Goal: Information Seeking & Learning: Learn about a topic

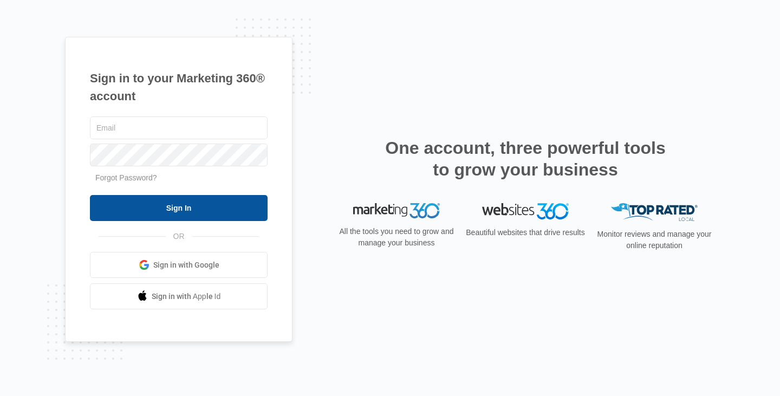
type input "[PERSON_NAME][EMAIL_ADDRESS][DOMAIN_NAME]"
click at [172, 212] on input "Sign In" at bounding box center [179, 208] width 178 height 26
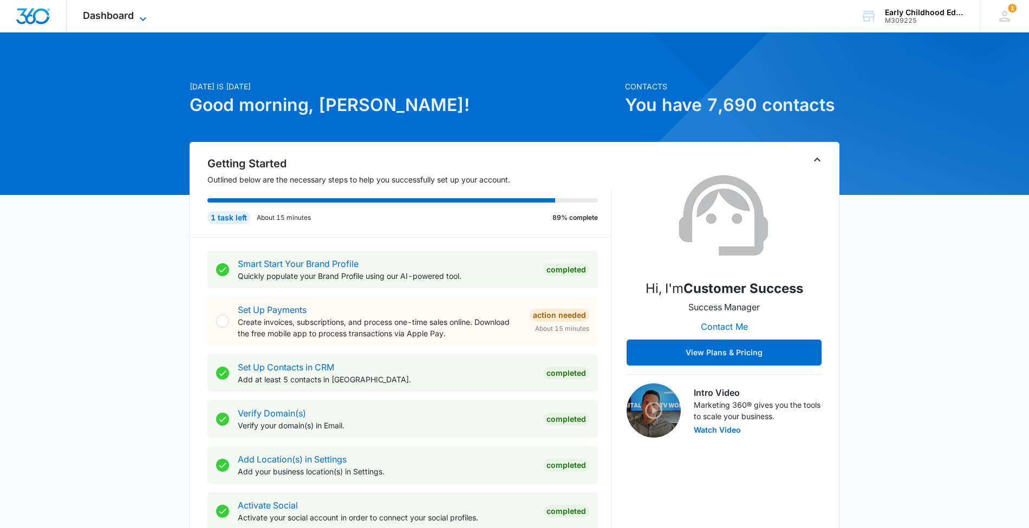
click at [112, 15] on span "Dashboard" at bounding box center [108, 15] width 51 height 11
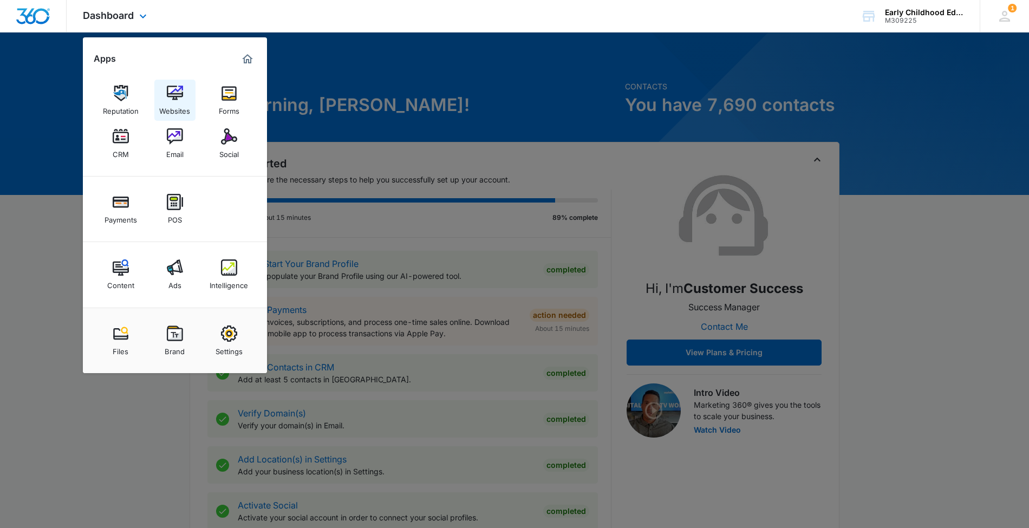
click at [180, 104] on div "Websites" at bounding box center [174, 108] width 31 height 14
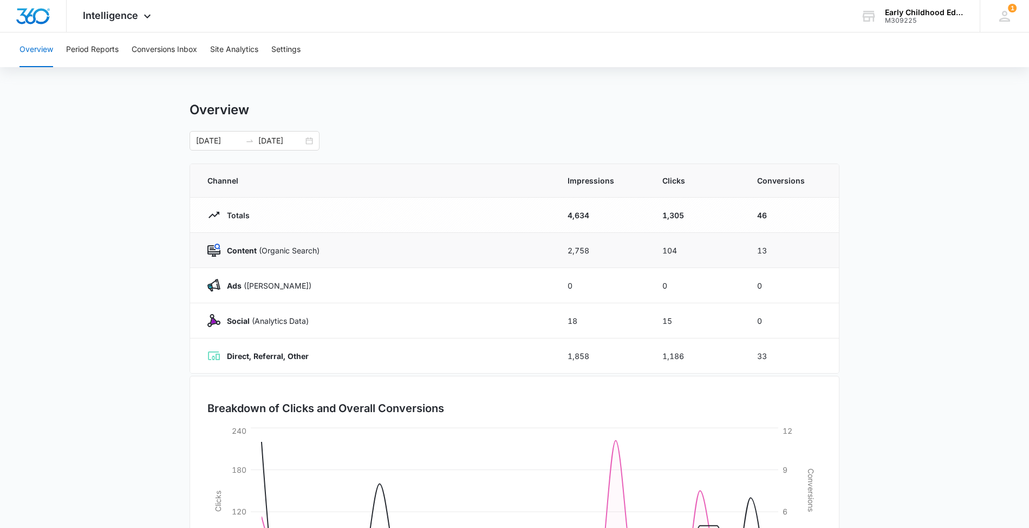
click at [264, 254] on p "Content (Organic Search)" at bounding box center [269, 250] width 99 height 11
click at [86, 51] on button "Period Reports" at bounding box center [92, 50] width 53 height 35
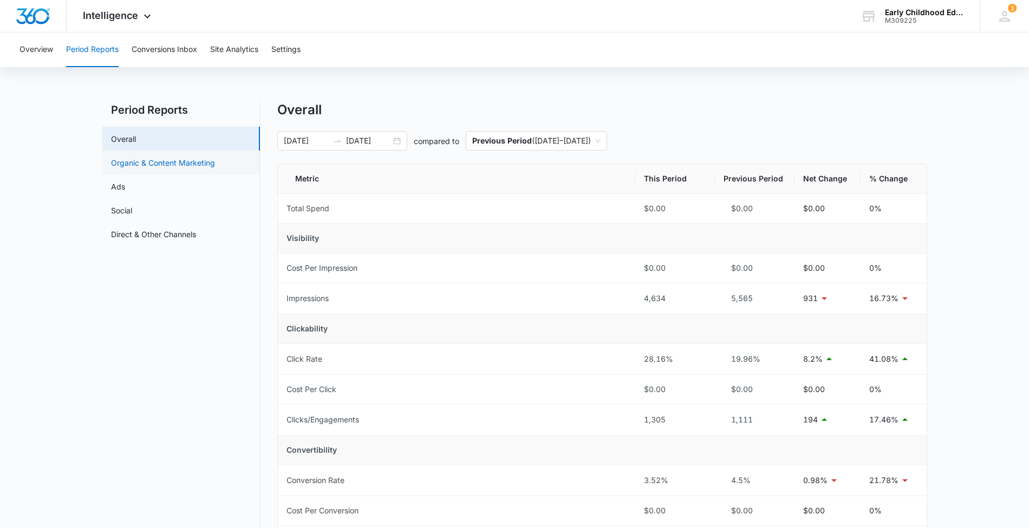
click at [201, 168] on link "Organic & Content Marketing" at bounding box center [163, 162] width 104 height 11
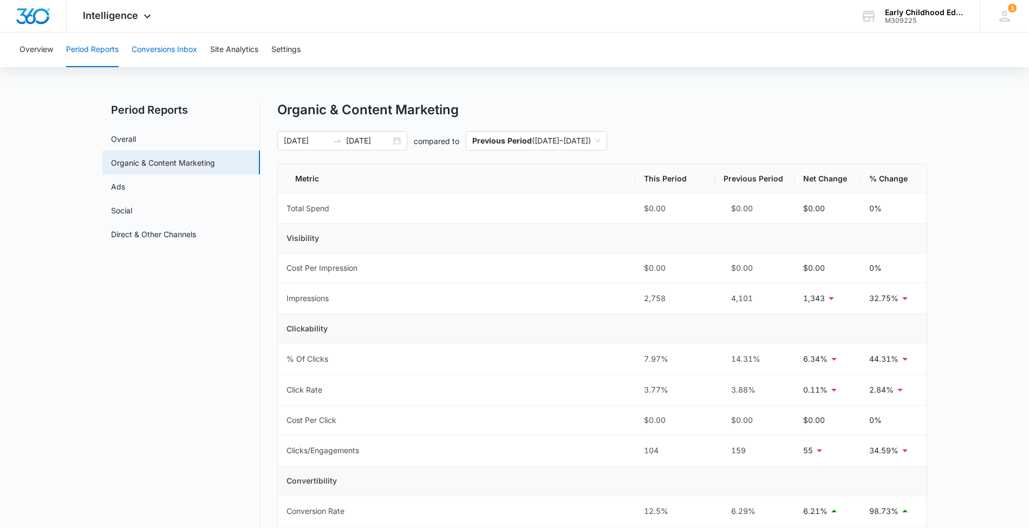
click at [165, 51] on button "Conversions Inbox" at bounding box center [165, 50] width 66 height 35
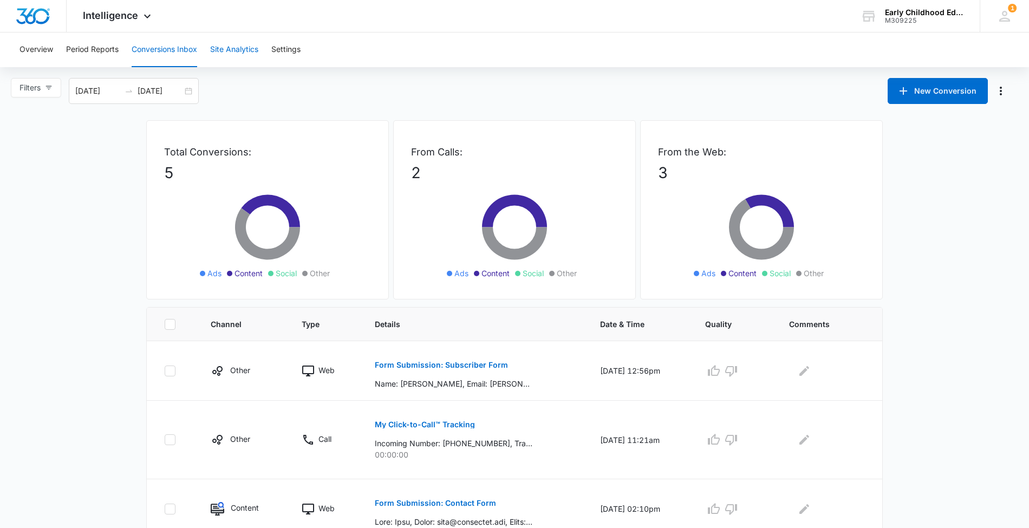
click at [243, 50] on button "Site Analytics" at bounding box center [234, 50] width 48 height 35
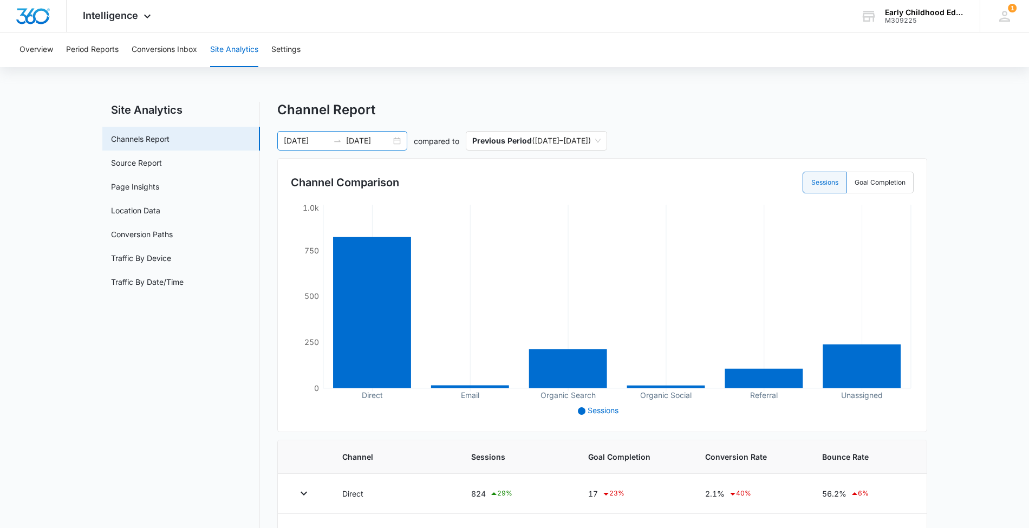
click at [399, 144] on div "05/01/2025 05/31/2025" at bounding box center [342, 141] width 130 height 20
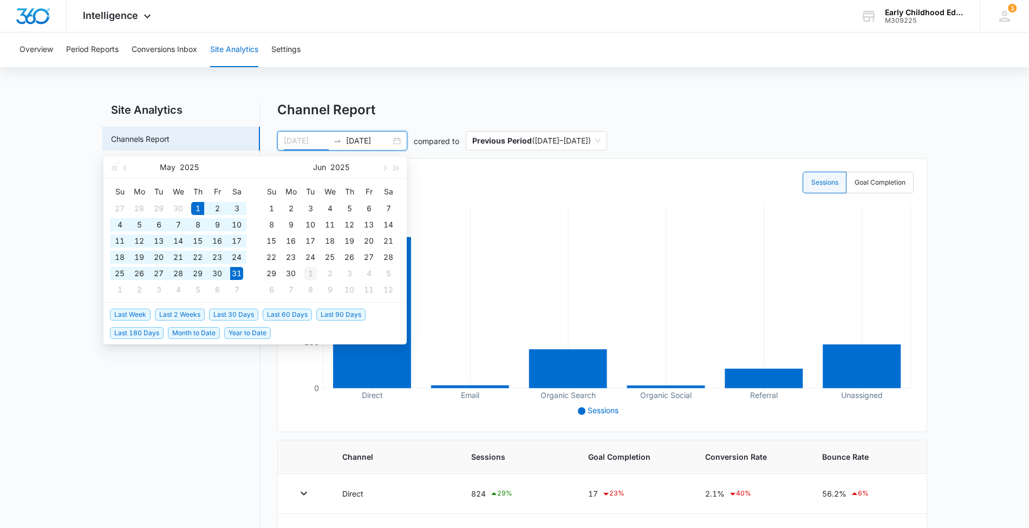
type input "[DATE]"
click at [314, 273] on div "1" at bounding box center [310, 273] width 13 height 13
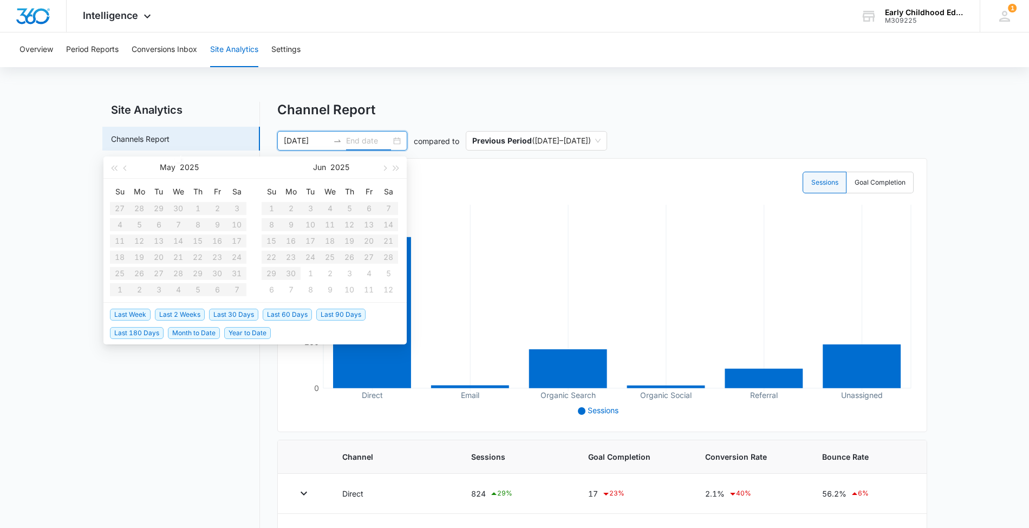
type input "[DATE]"
type input "07/06/2025"
click at [273, 315] on span "Last 60 Days" at bounding box center [287, 315] width 49 height 12
type input "[DATE]"
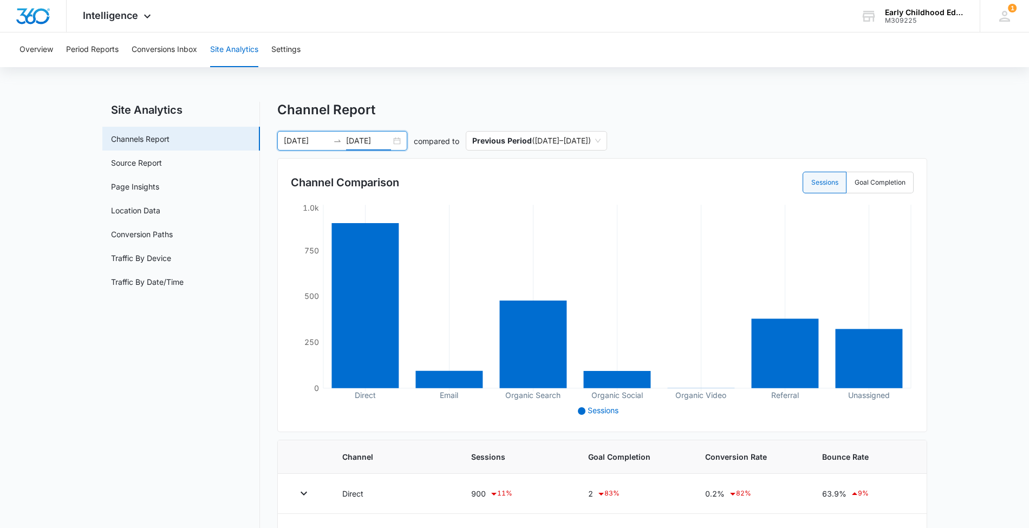
click at [396, 140] on div "07/17/2025 09/15/2025" at bounding box center [342, 141] width 130 height 20
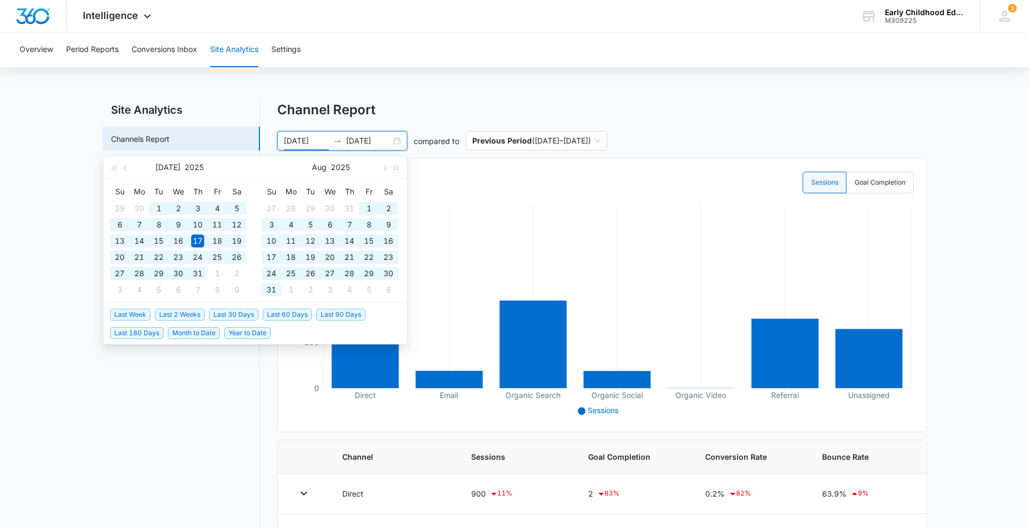
click at [131, 334] on span "Last 180 Days" at bounding box center [137, 333] width 54 height 12
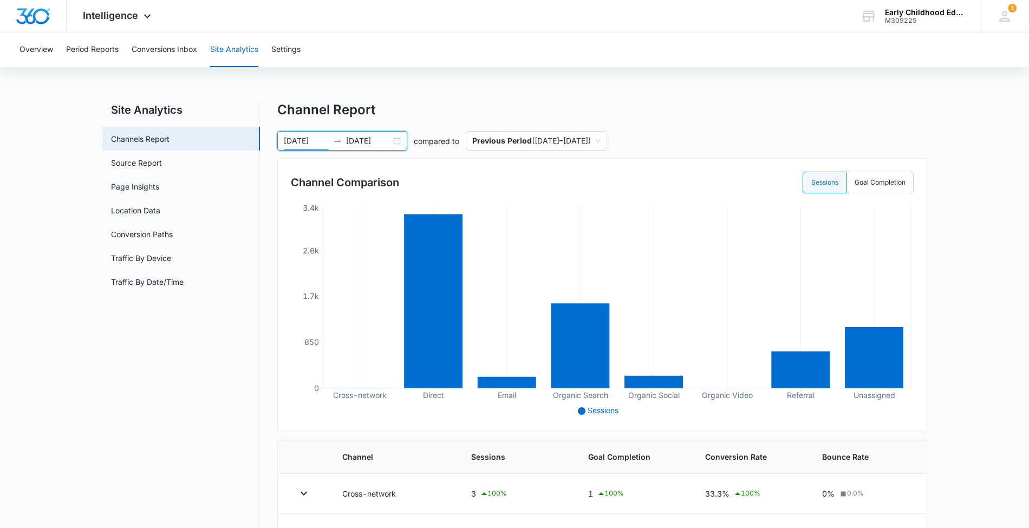
click at [394, 140] on div "03/19/2025 09/15/2025" at bounding box center [342, 141] width 130 height 20
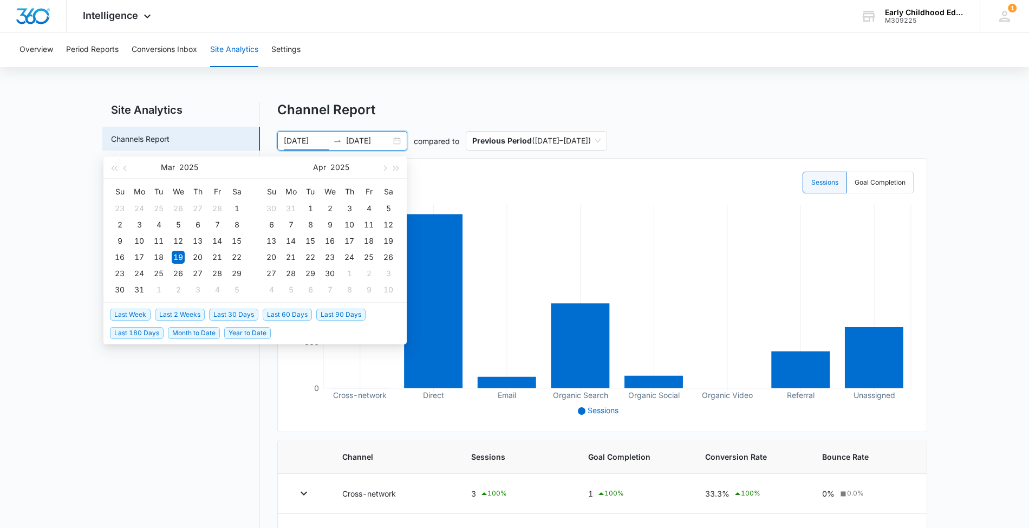
click at [345, 316] on span "Last 90 Days" at bounding box center [340, 315] width 49 height 12
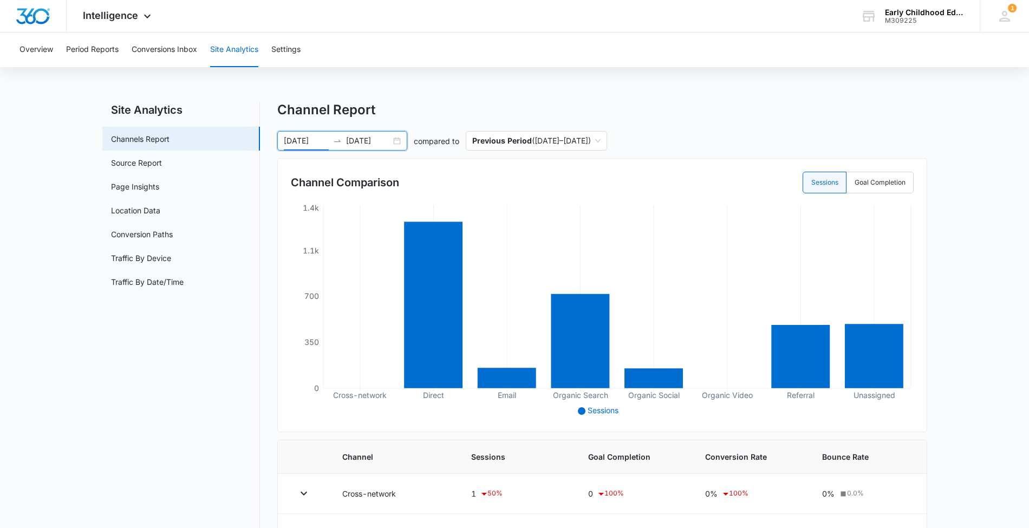
click at [392, 140] on div "06/17/2025 09/15/2025" at bounding box center [342, 141] width 130 height 20
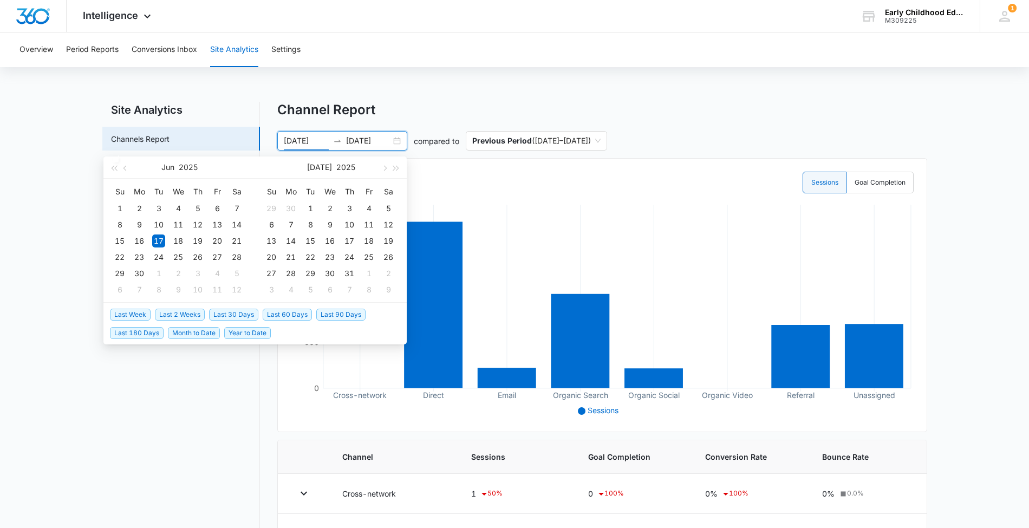
click at [192, 334] on span "Month to Date" at bounding box center [194, 333] width 52 height 12
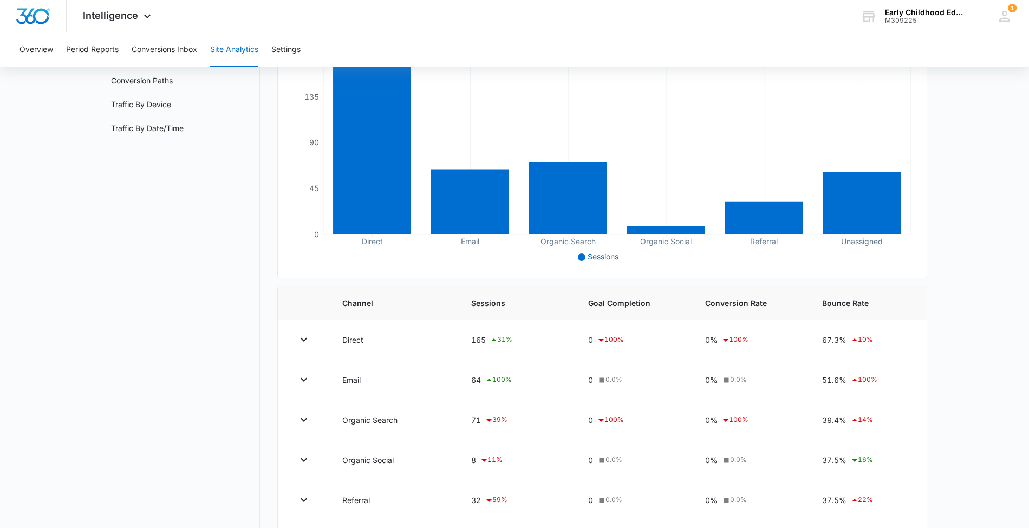
scroll to position [199, 0]
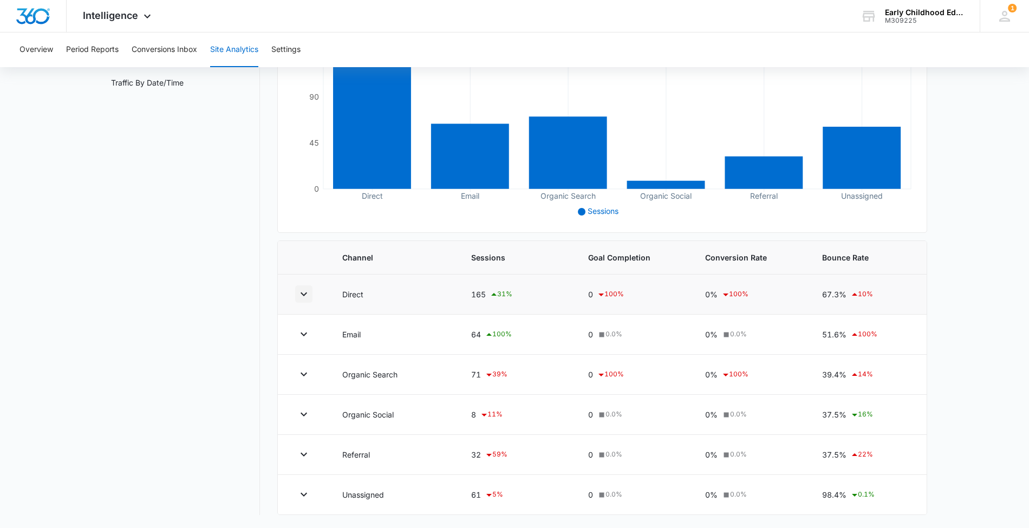
click at [305, 293] on icon "button" at bounding box center [304, 295] width 7 height 4
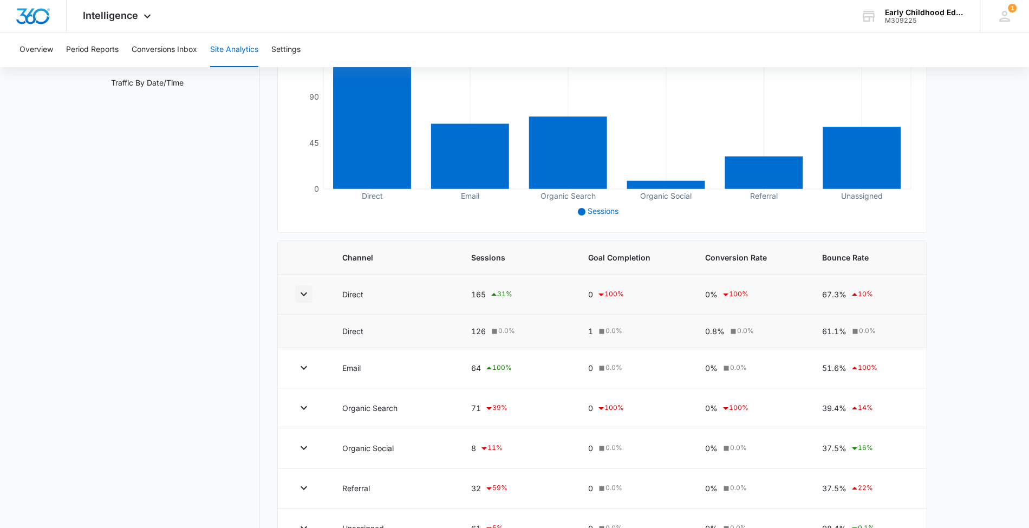
click at [305, 293] on icon "button" at bounding box center [304, 295] width 7 height 4
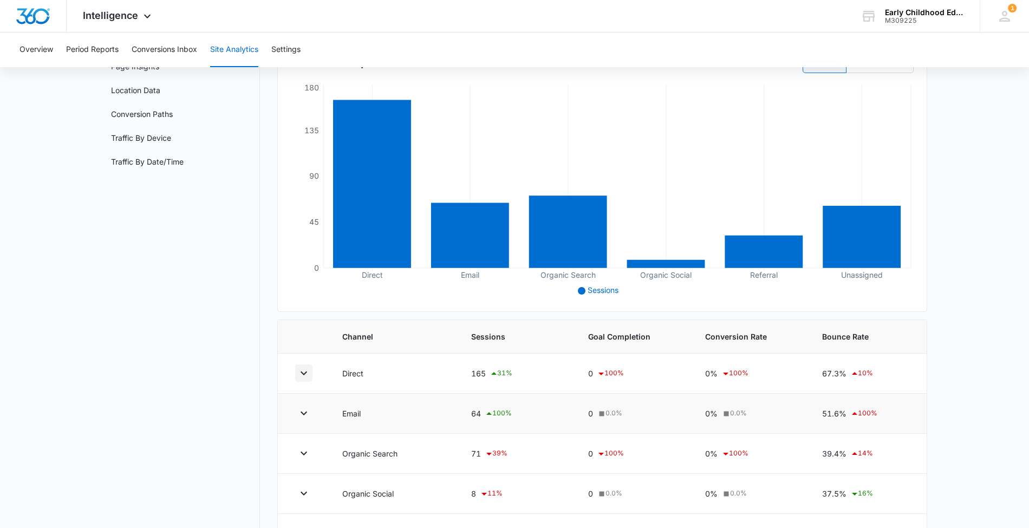
scroll to position [0, 0]
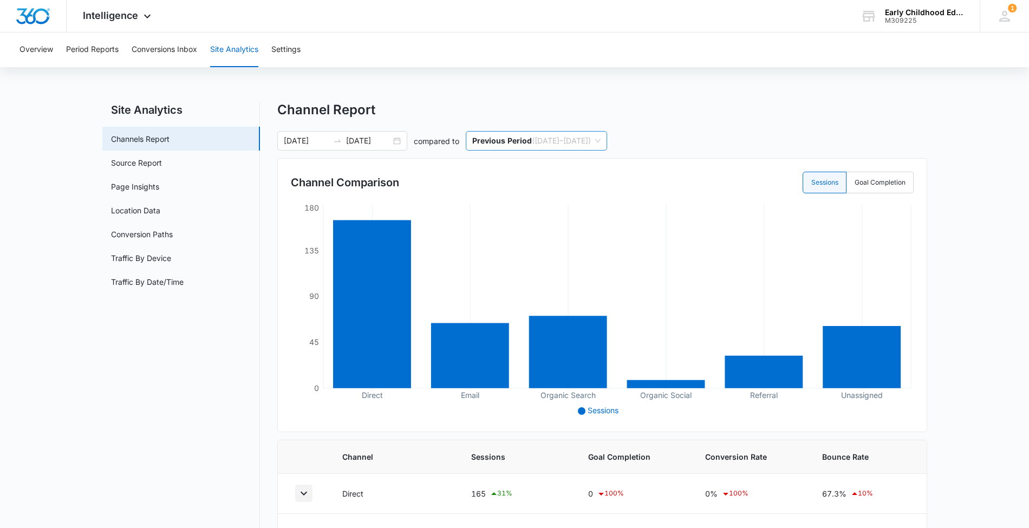
click at [569, 147] on span "Previous Period ( 08/17/2025 – 08/31/2025 )" at bounding box center [536, 141] width 128 height 18
click at [568, 150] on span "Previous Period ( 08/17/2025 – 08/31/2025 )" at bounding box center [536, 141] width 128 height 18
click at [394, 145] on div "[DATE] [DATE]" at bounding box center [342, 141] width 130 height 20
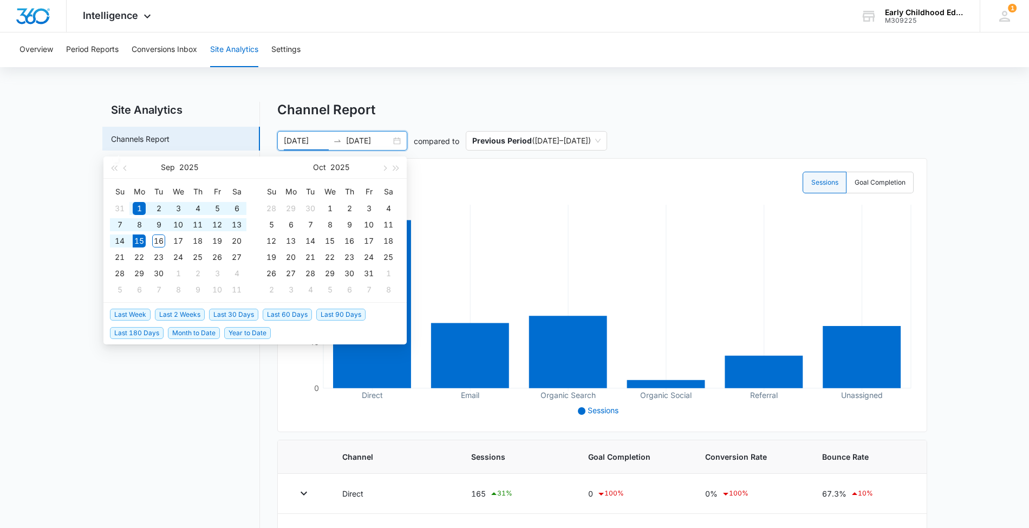
click at [258, 333] on span "Year to Date" at bounding box center [247, 333] width 47 height 12
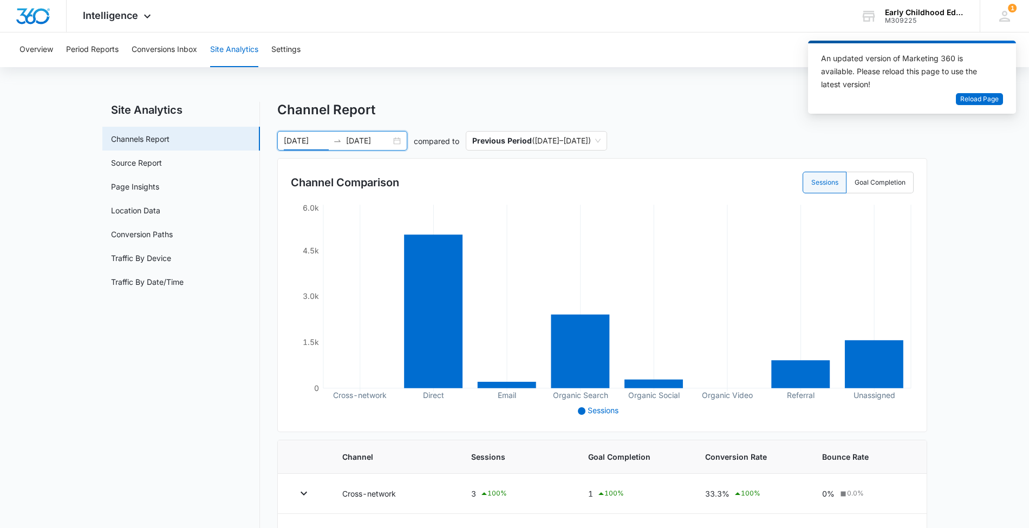
click at [401, 140] on div "01/01/2025 09/15/2025" at bounding box center [342, 141] width 130 height 20
click at [404, 104] on div "Channel Report" at bounding box center [602, 110] width 650 height 16
click at [392, 141] on div "01/01/2025 09/15/2025" at bounding box center [342, 141] width 130 height 20
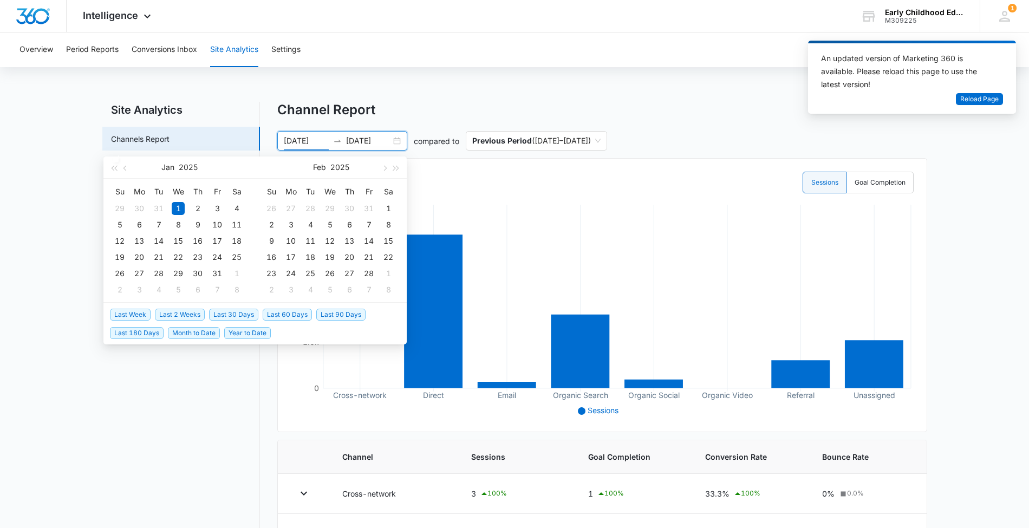
click at [186, 329] on span "Month to Date" at bounding box center [194, 333] width 52 height 12
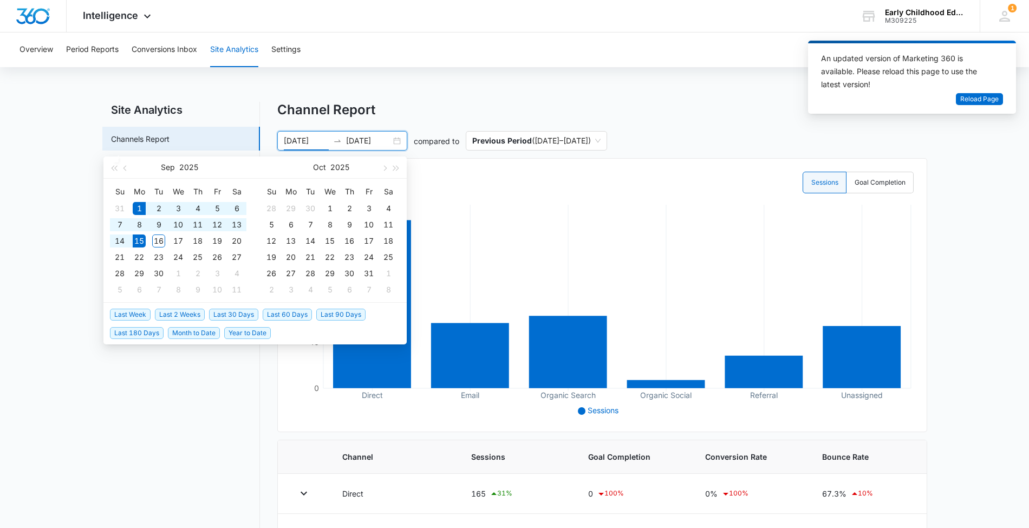
type input "[DATE]"
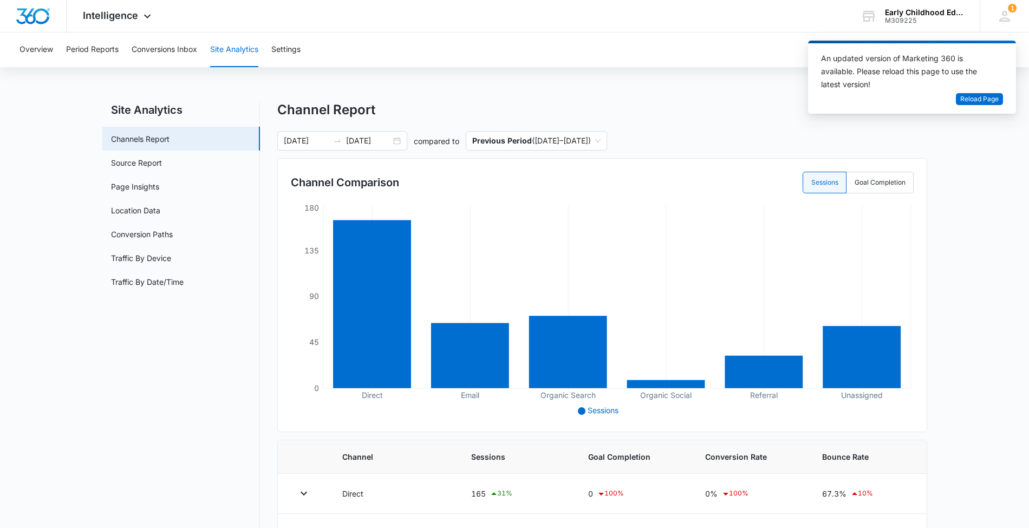
click at [549, 191] on div "Channel Comparison Sessions Goal Completion" at bounding box center [602, 183] width 623 height 22
click at [999, 95] on button "Reload Page" at bounding box center [979, 99] width 47 height 12
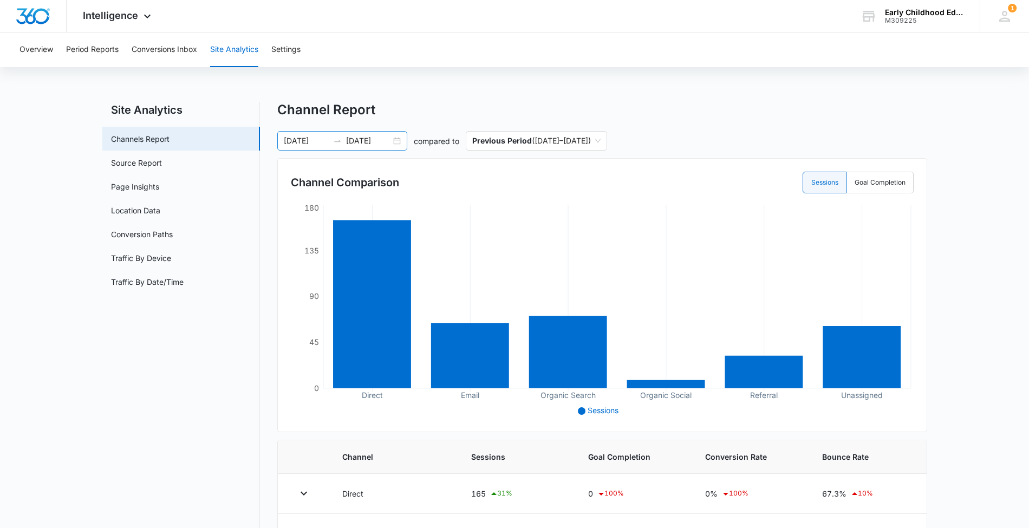
click at [399, 140] on div "[DATE] [DATE]" at bounding box center [342, 141] width 130 height 20
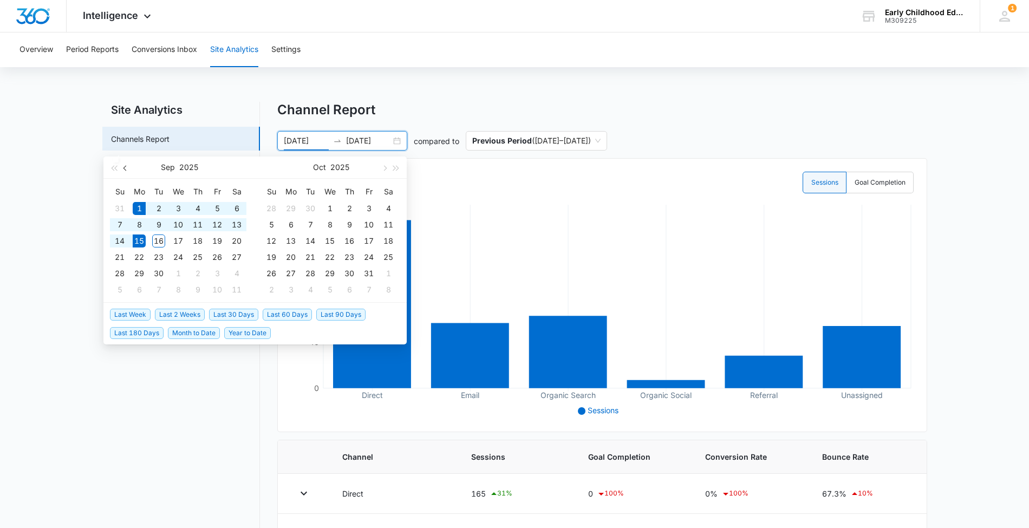
click at [124, 169] on button "button" at bounding box center [126, 168] width 12 height 22
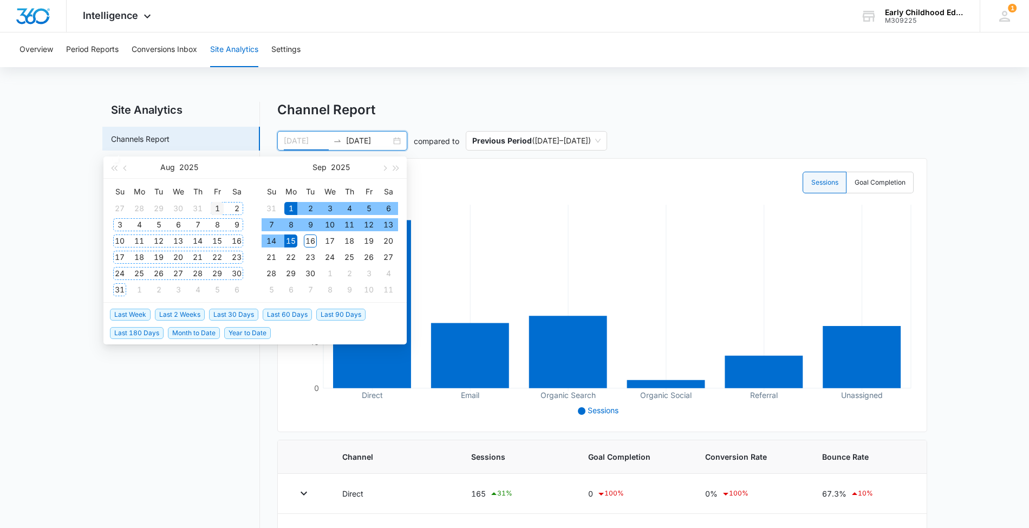
type input "[DATE]"
click at [213, 207] on div "1" at bounding box center [217, 208] width 13 height 13
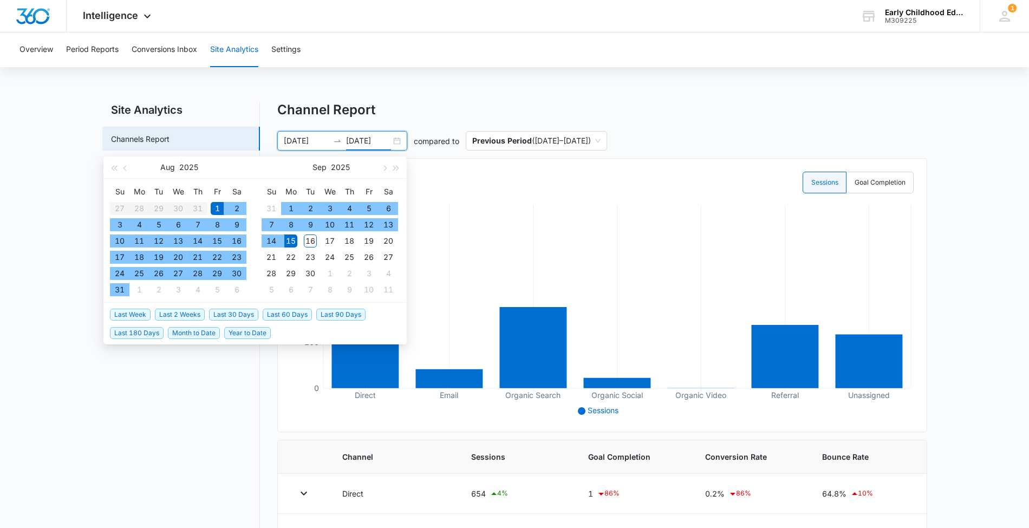
type input "[DATE]"
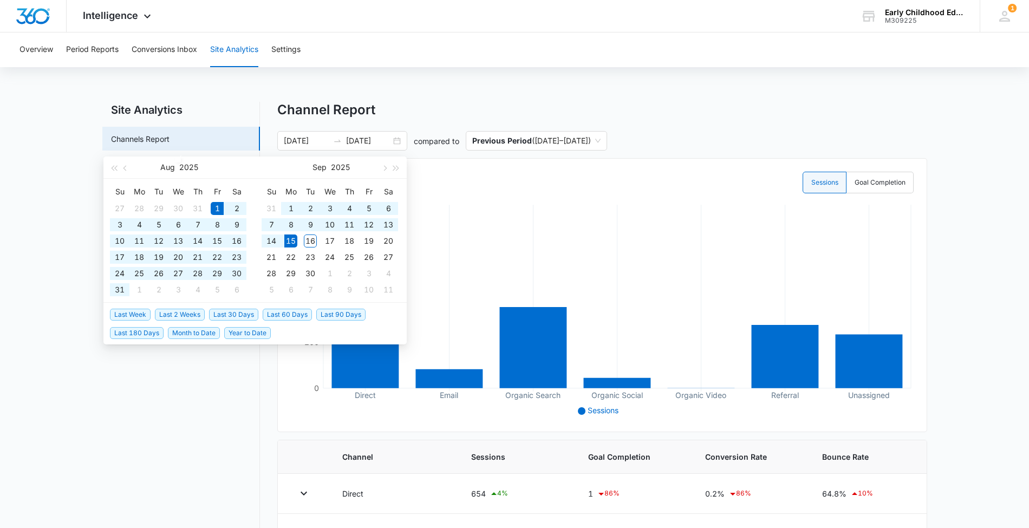
click at [739, 129] on div "Channel Report [DATE] [DATE] compared to Previous Period ( [DATE] – [DATE] ) [D…" at bounding box center [602, 428] width 650 height 653
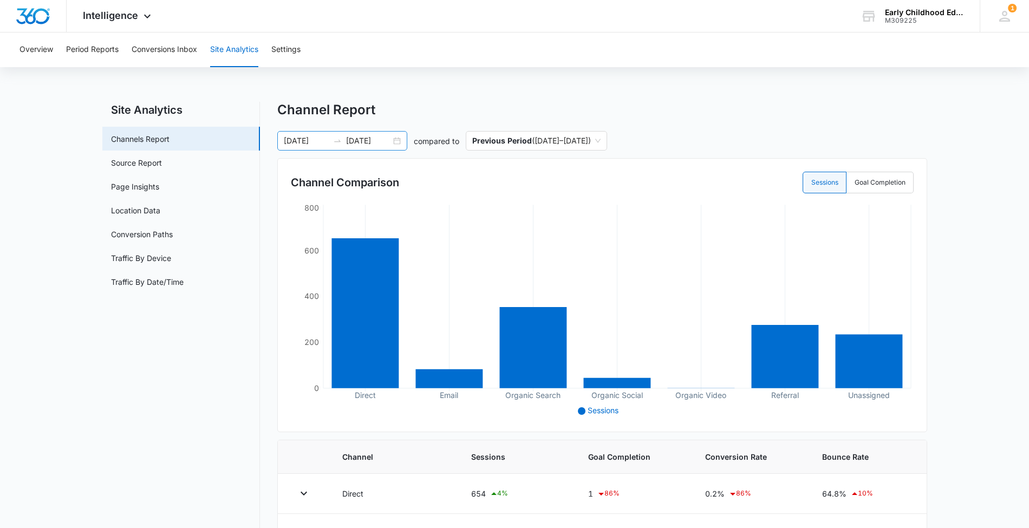
click at [398, 142] on div "[DATE] [DATE]" at bounding box center [342, 141] width 130 height 20
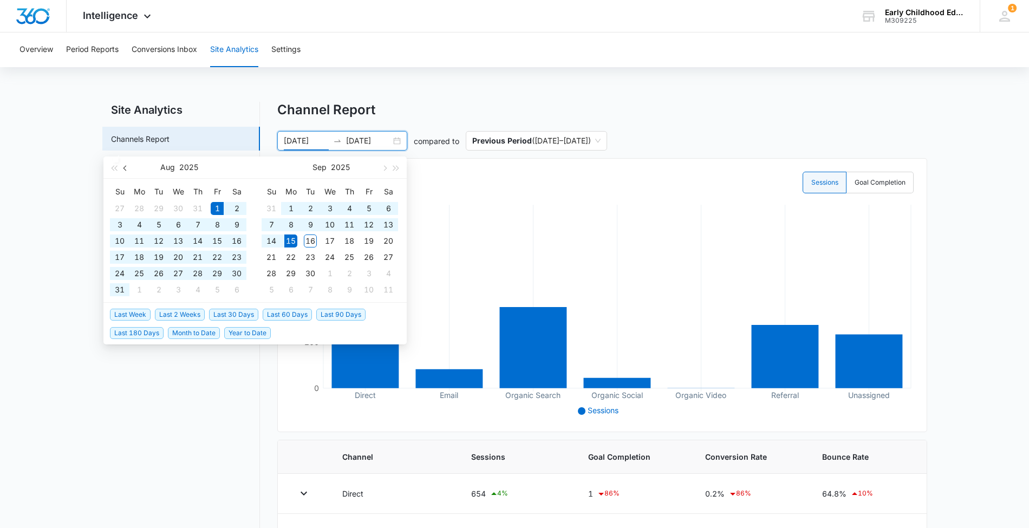
click at [124, 166] on button "button" at bounding box center [126, 168] width 12 height 22
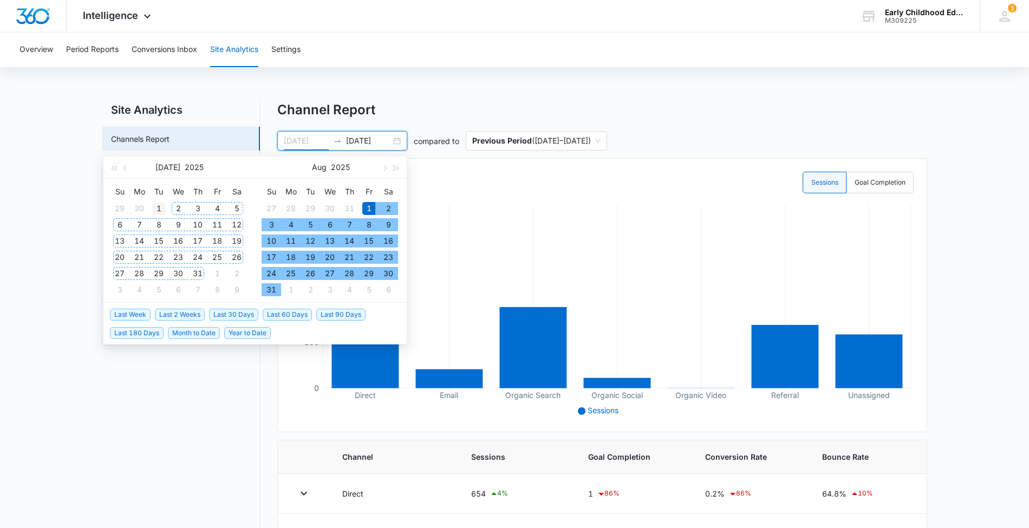
type input "[DATE]"
click at [158, 205] on div "1" at bounding box center [158, 208] width 13 height 13
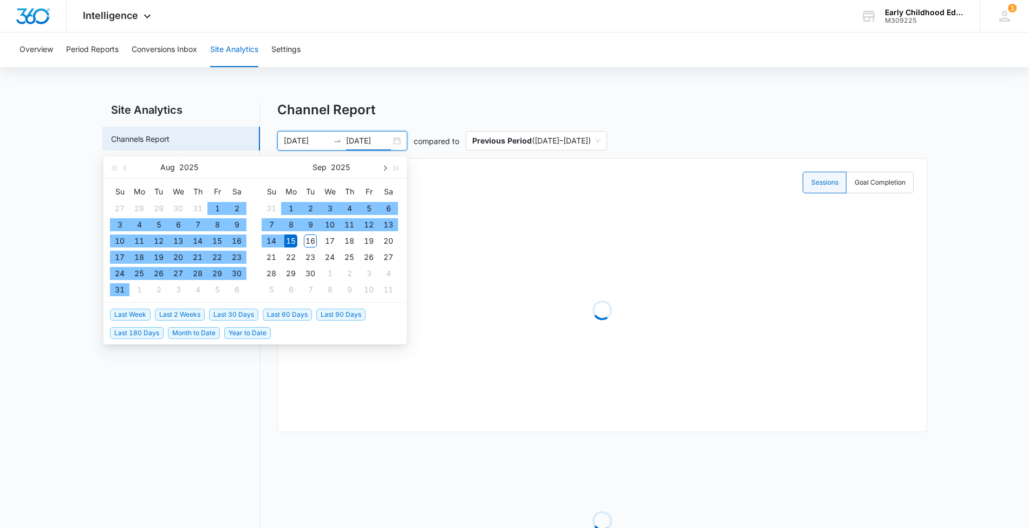
type input "[DATE]"
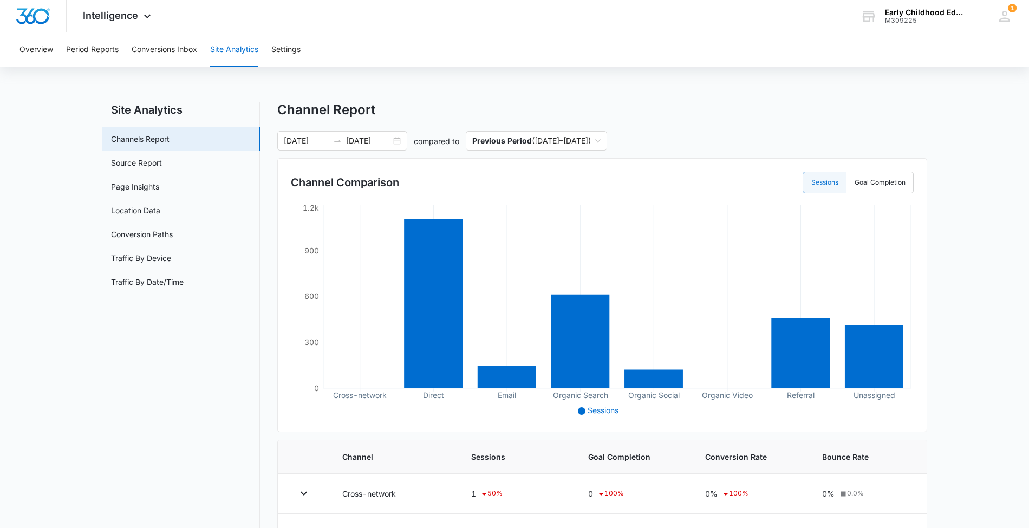
click at [804, 148] on div "[DATE] [DATE] compared to Previous Period ( [DATE] – [DATE] )" at bounding box center [602, 141] width 650 height 20
click at [395, 139] on div "[DATE] [DATE]" at bounding box center [342, 141] width 130 height 20
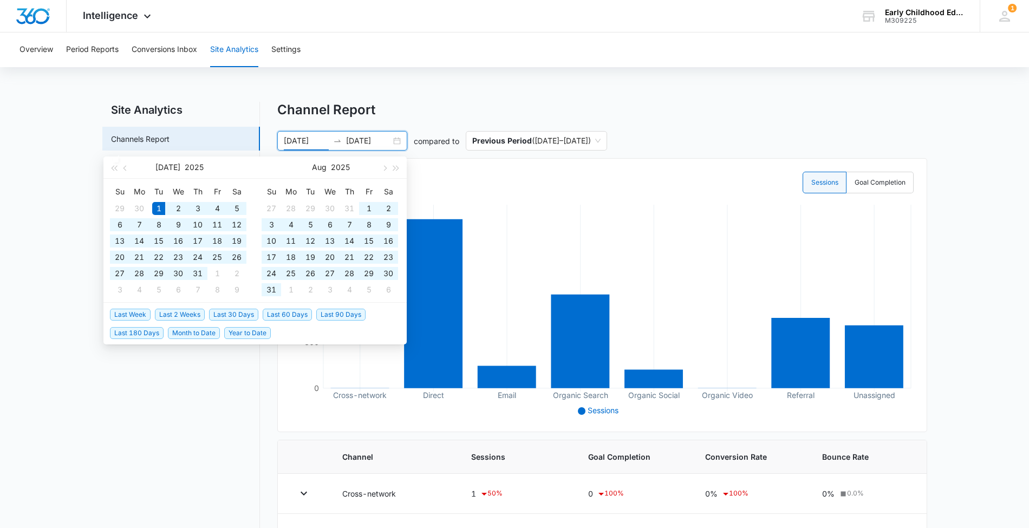
click at [395, 139] on div "[DATE] [DATE]" at bounding box center [342, 141] width 130 height 20
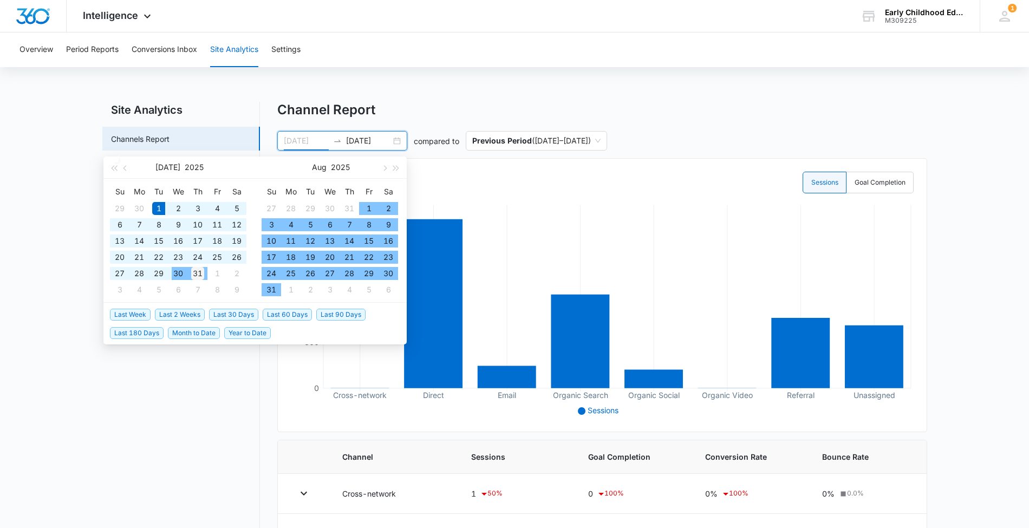
type input "[DATE]"
click at [194, 272] on div "31" at bounding box center [197, 273] width 13 height 13
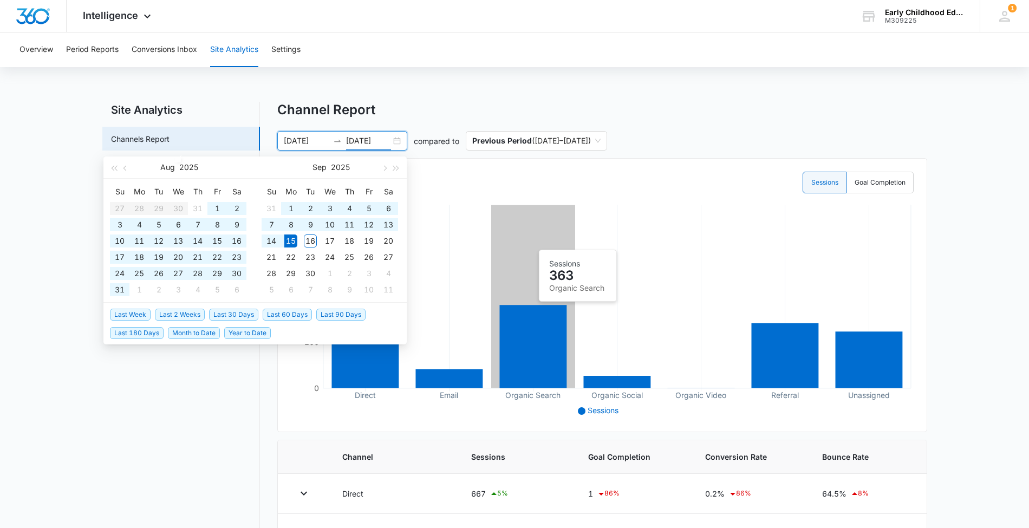
click at [512, 239] on icon "Direct Email Organic Search Organic Social Organic Video Referral Unassigned 0 …" at bounding box center [602, 310] width 623 height 217
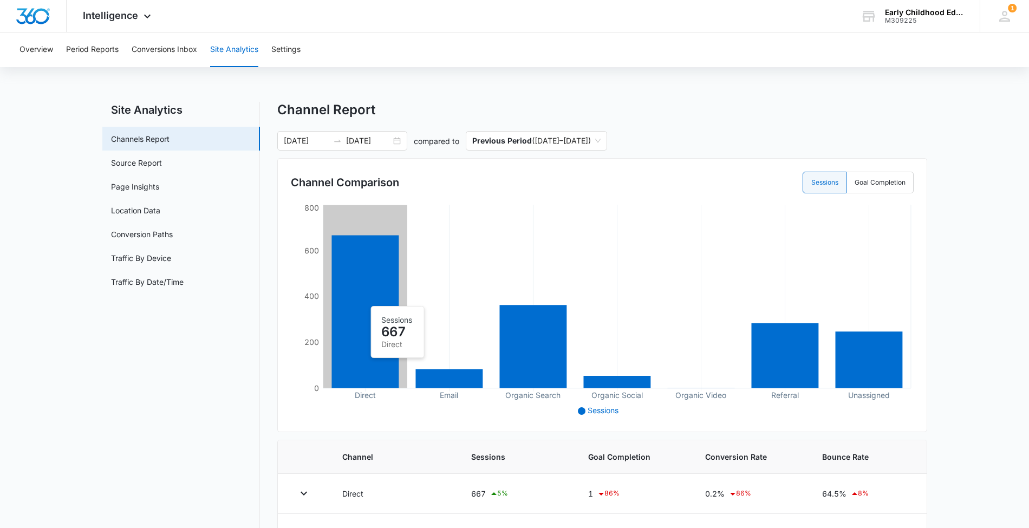
click at [350, 300] on icon at bounding box center [365, 311] width 67 height 153
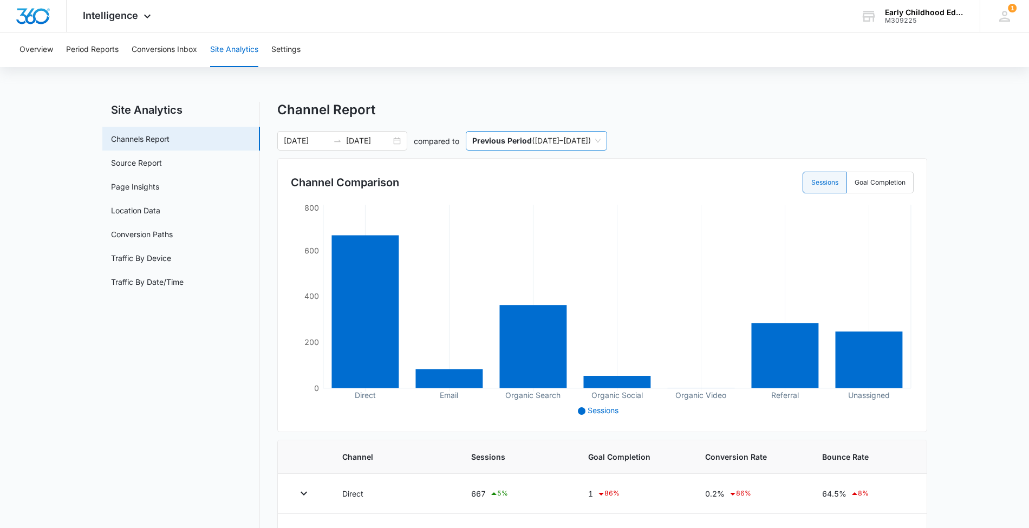
click at [601, 140] on span "Previous Period ( [DATE] – [DATE] )" at bounding box center [536, 141] width 128 height 18
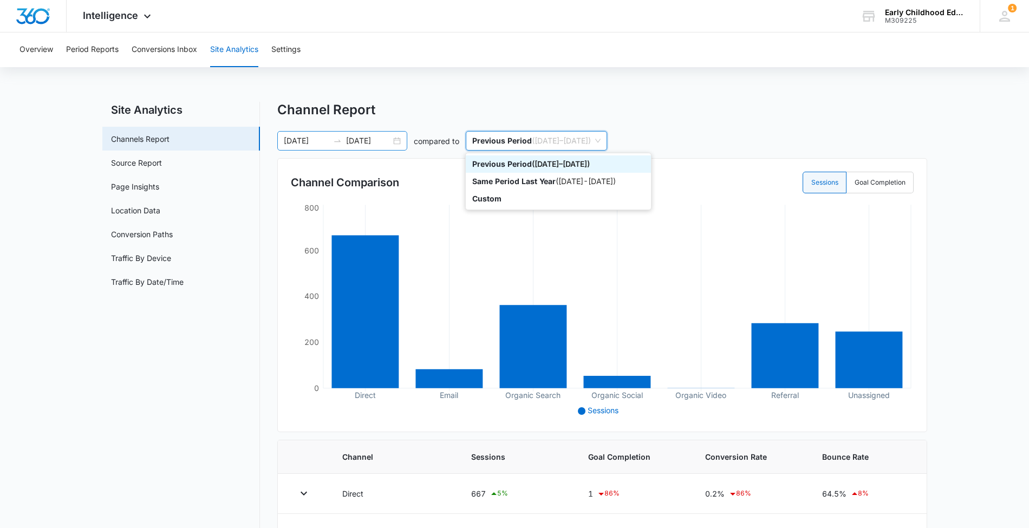
click at [378, 138] on input "[DATE]" at bounding box center [368, 141] width 45 height 12
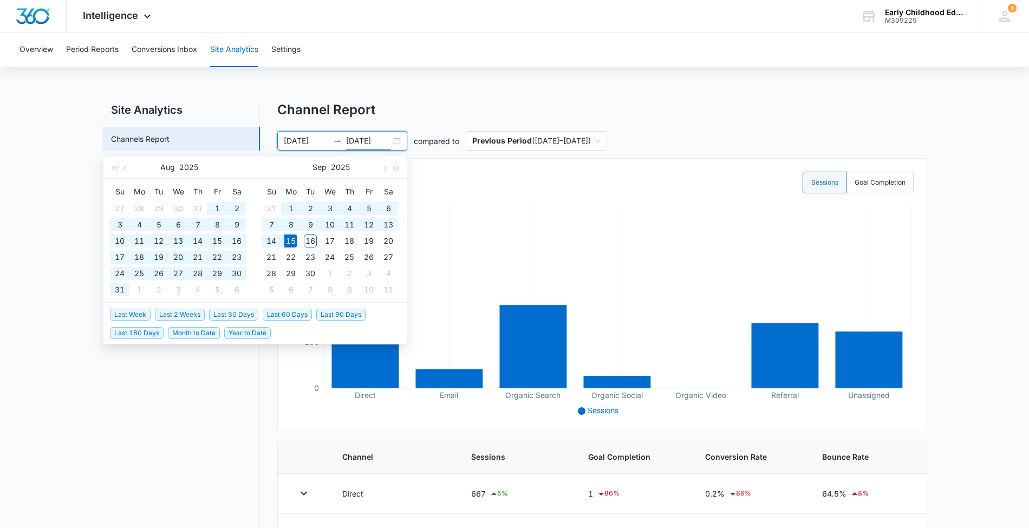
click at [393, 141] on div "[DATE] [DATE]" at bounding box center [342, 141] width 130 height 20
click at [397, 139] on div "[DATE] [DATE]" at bounding box center [342, 141] width 130 height 20
click at [112, 170] on button "button" at bounding box center [114, 168] width 12 height 22
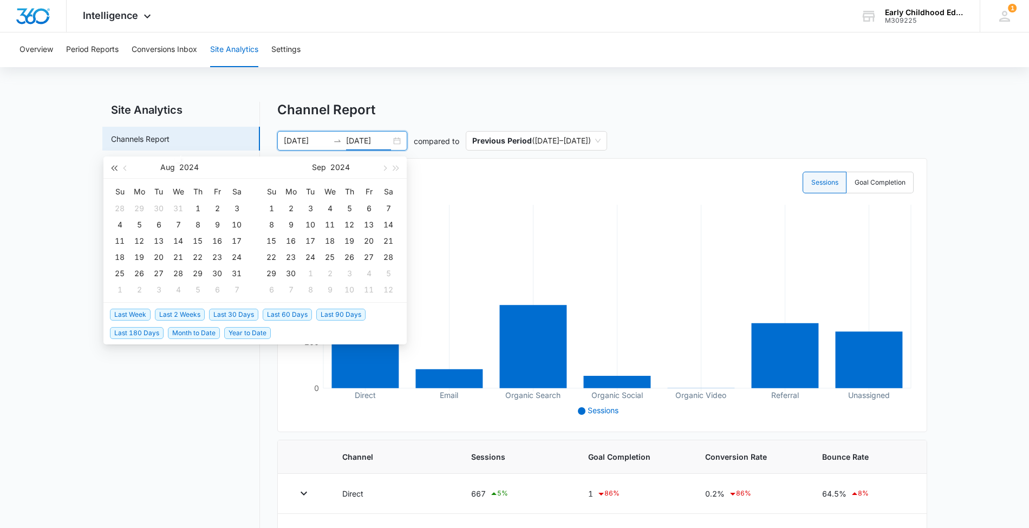
click at [113, 170] on button "button" at bounding box center [114, 168] width 12 height 22
click at [396, 166] on span "button" at bounding box center [396, 167] width 5 height 5
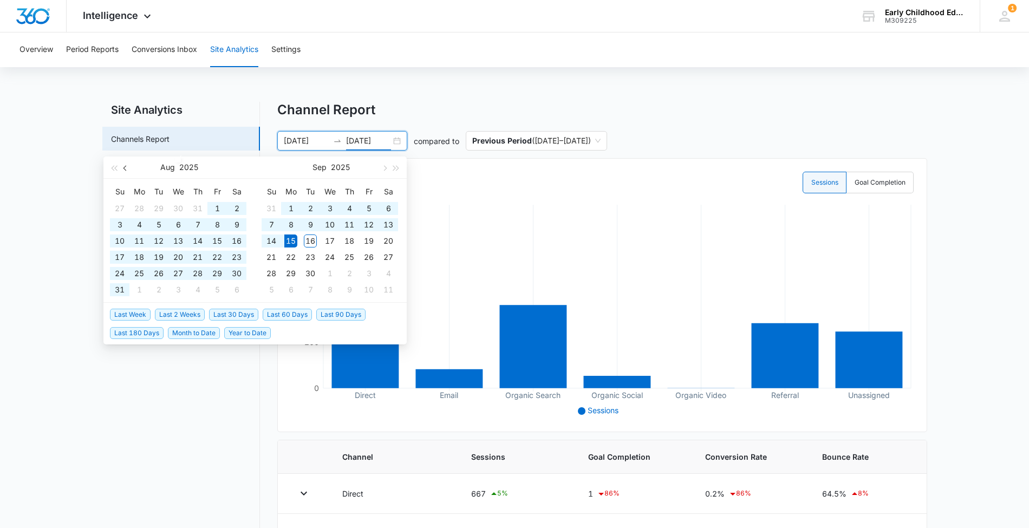
click at [126, 172] on button "button" at bounding box center [126, 168] width 12 height 22
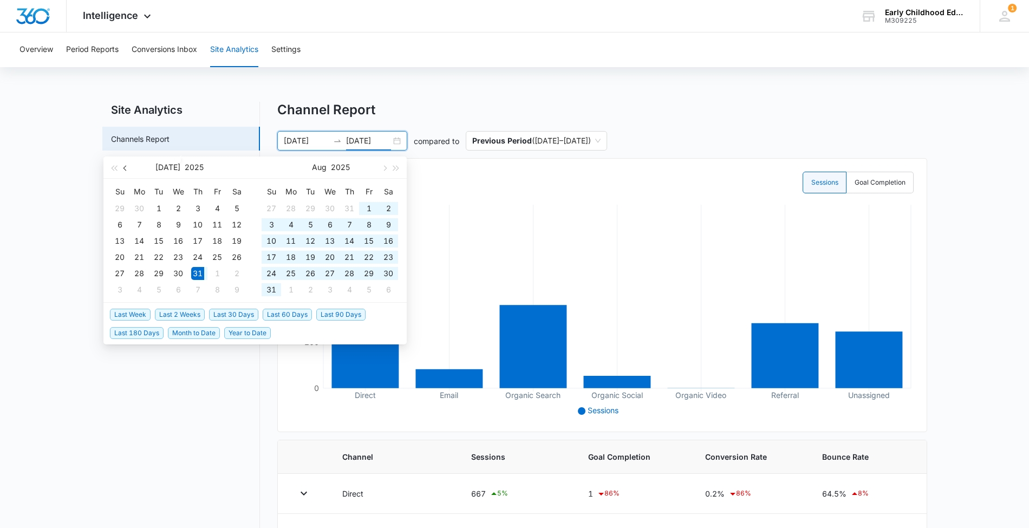
click at [126, 172] on button "button" at bounding box center [126, 168] width 12 height 22
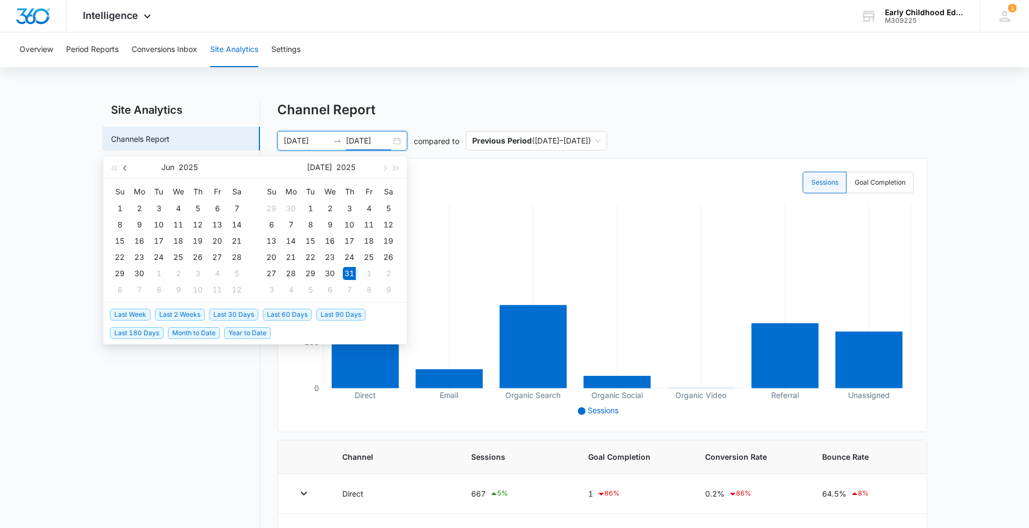
click at [126, 172] on button "button" at bounding box center [126, 168] width 12 height 22
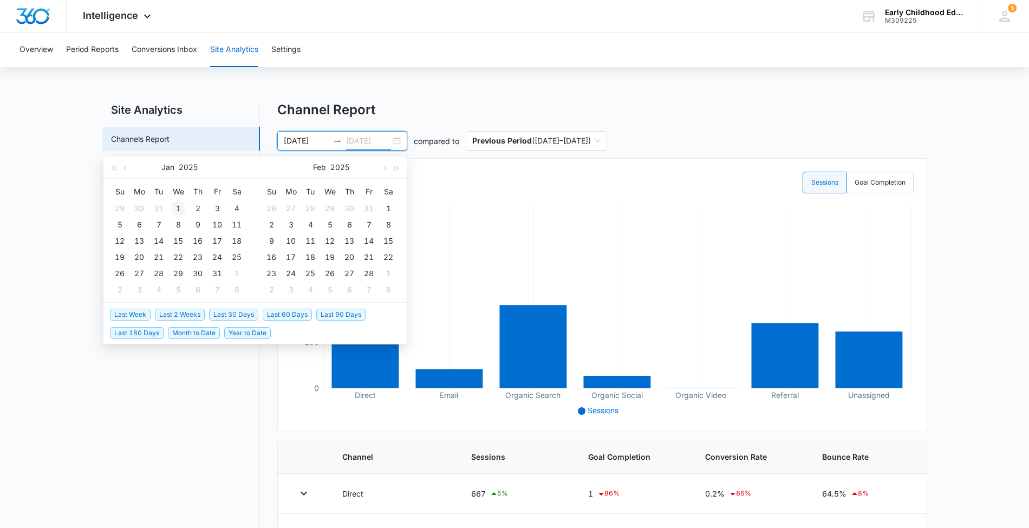
type input "[DATE]"
click at [177, 207] on div "1" at bounding box center [178, 208] width 13 height 13
type input "[DATE]"
click at [569, 96] on div "Overview Period Reports Conversions Inbox Site Analytics Settings Site Analytic…" at bounding box center [514, 400] width 1029 height 735
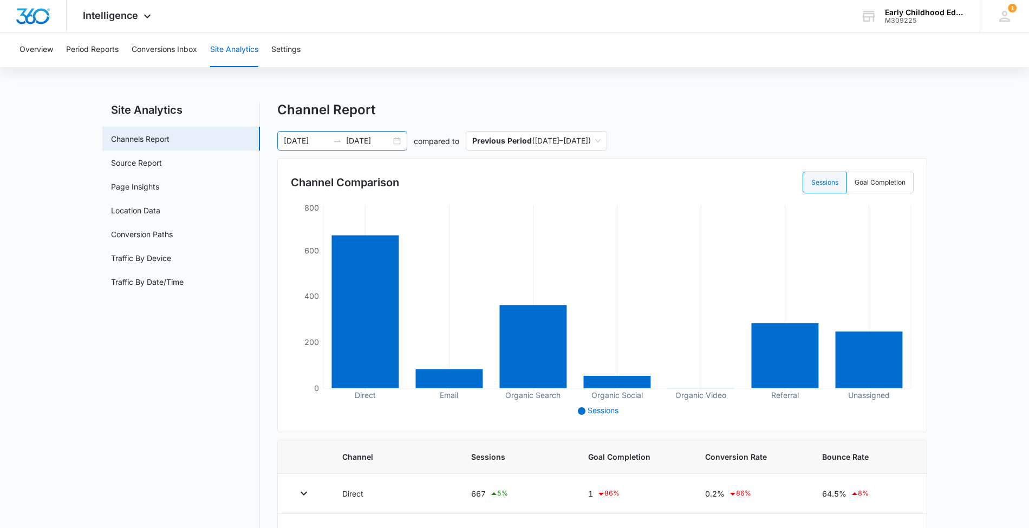
click at [398, 140] on div "[DATE] [DATE]" at bounding box center [342, 141] width 130 height 20
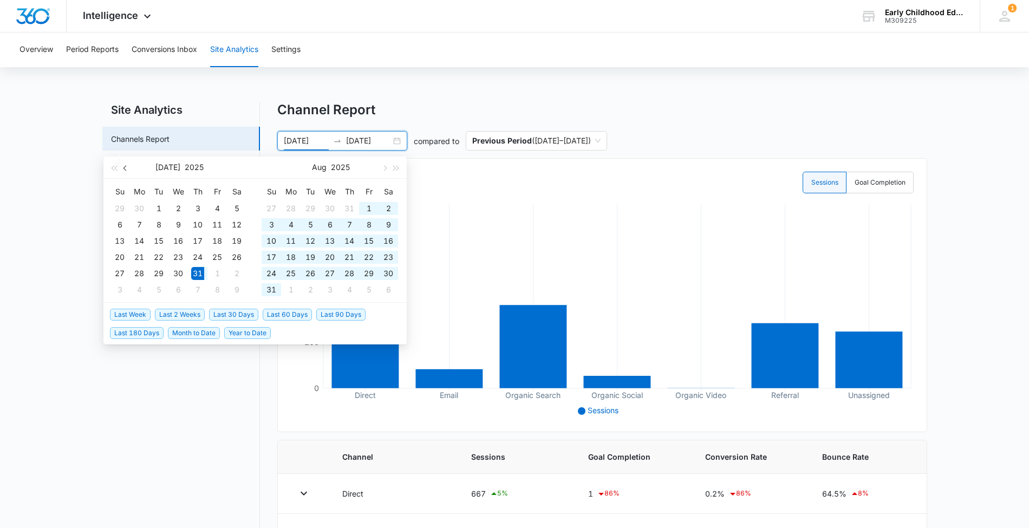
click at [128, 168] on span "button" at bounding box center [126, 167] width 5 height 5
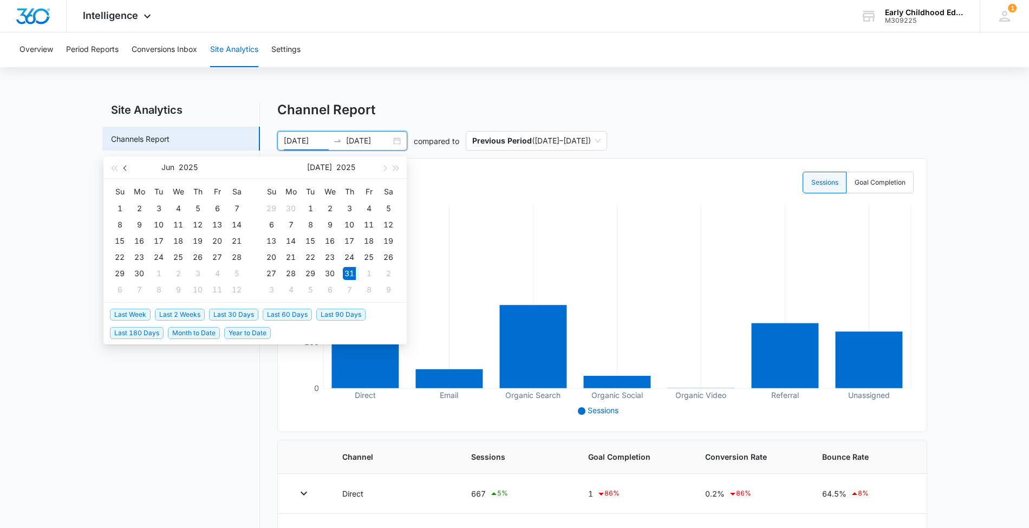
click at [128, 168] on button "button" at bounding box center [126, 168] width 12 height 22
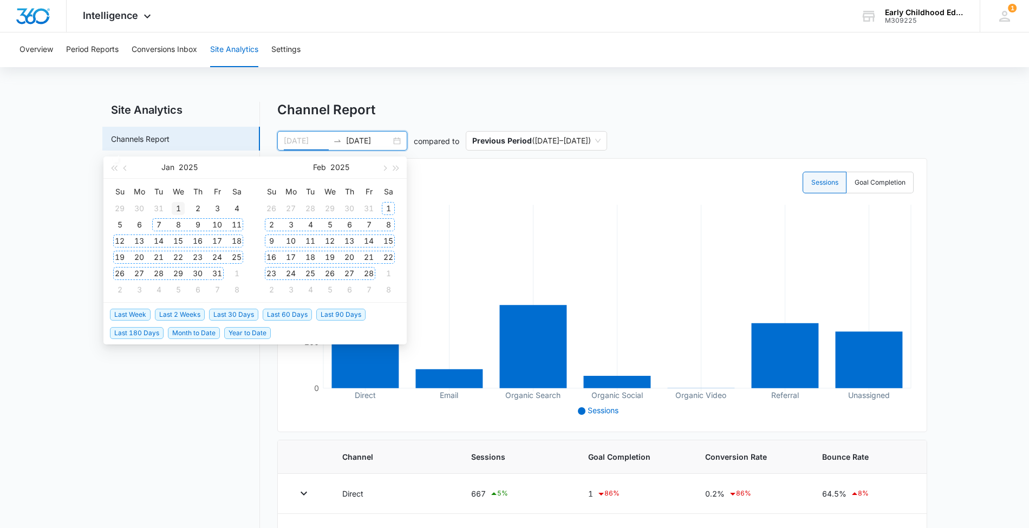
type input "[DATE]"
click at [176, 203] on div "1" at bounding box center [178, 208] width 13 height 13
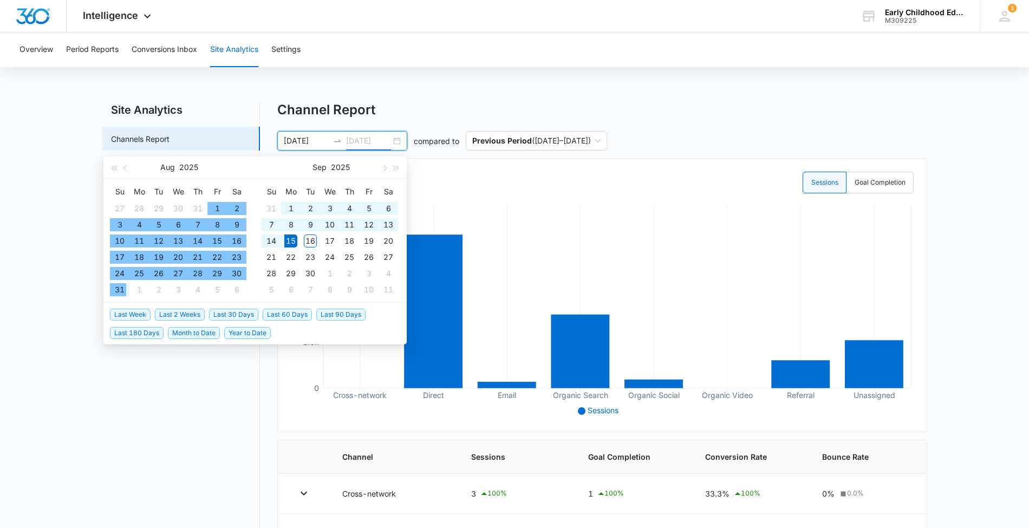
click at [119, 287] on div "31" at bounding box center [119, 289] width 13 height 13
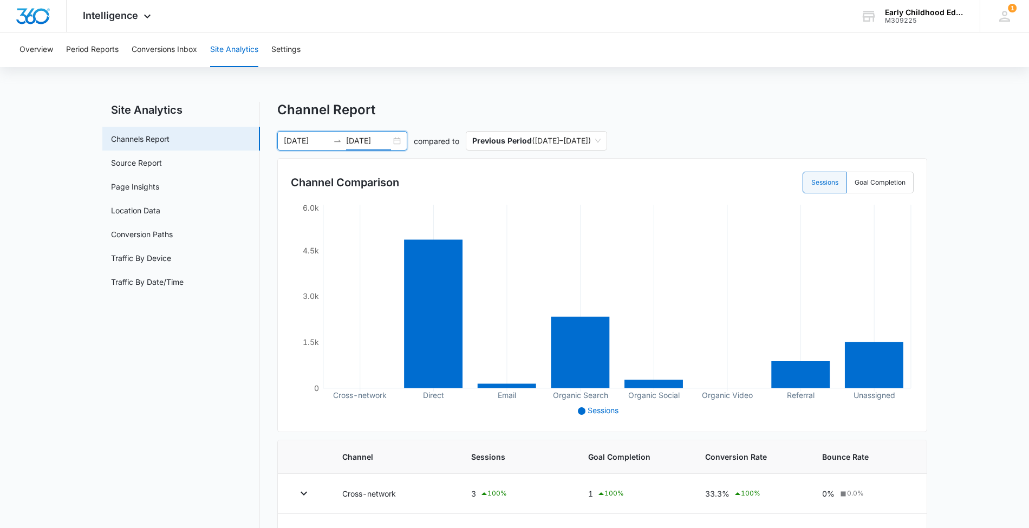
click at [381, 141] on input "[DATE]" at bounding box center [368, 141] width 45 height 12
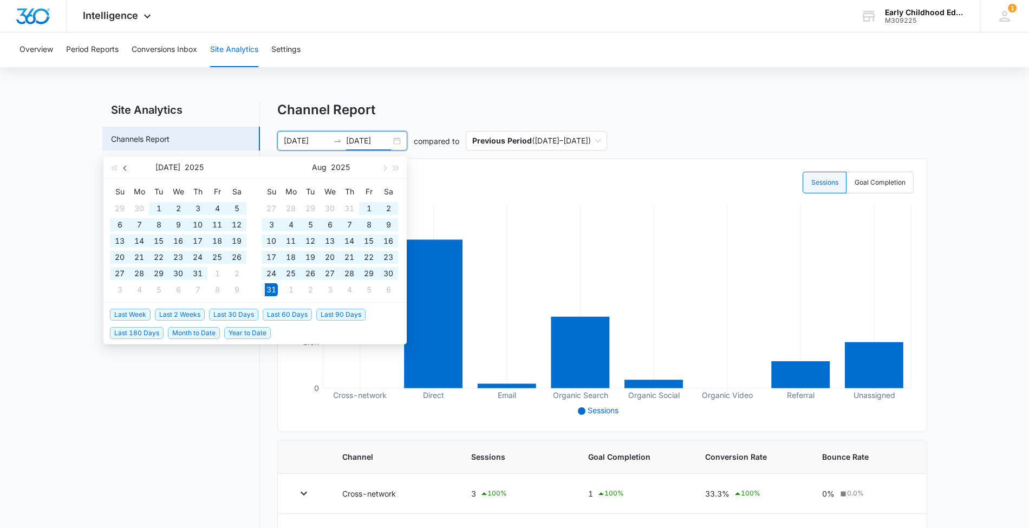
click at [128, 166] on span "button" at bounding box center [126, 167] width 5 height 5
click at [128, 167] on span "button" at bounding box center [126, 167] width 5 height 5
click at [127, 167] on span "button" at bounding box center [126, 167] width 5 height 5
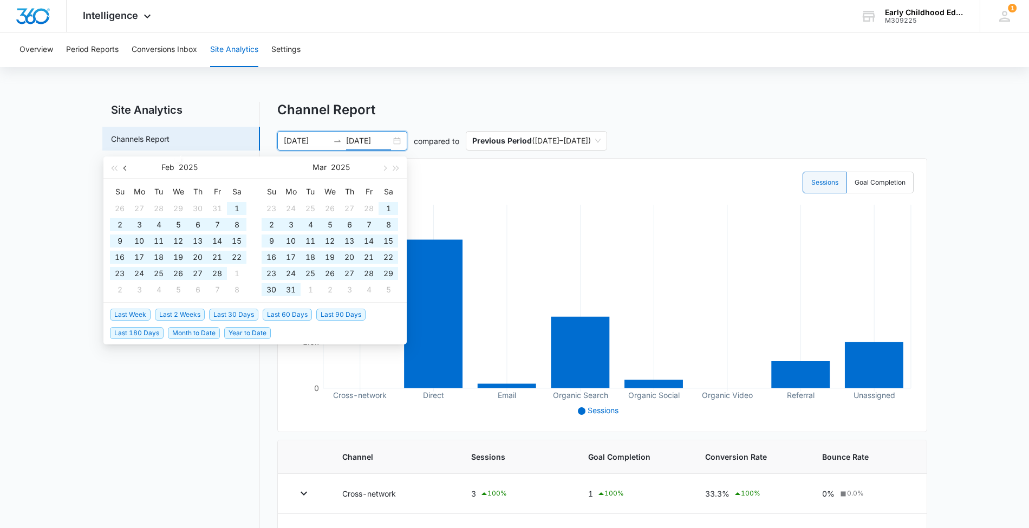
click at [127, 167] on span "button" at bounding box center [126, 167] width 5 height 5
type input "[DATE]"
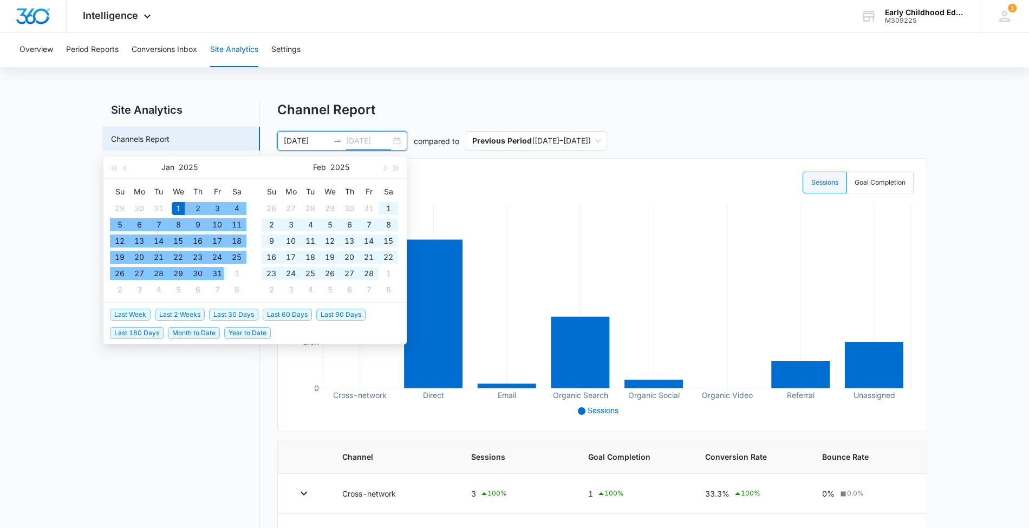
click at [216, 274] on div "31" at bounding box center [217, 273] width 13 height 13
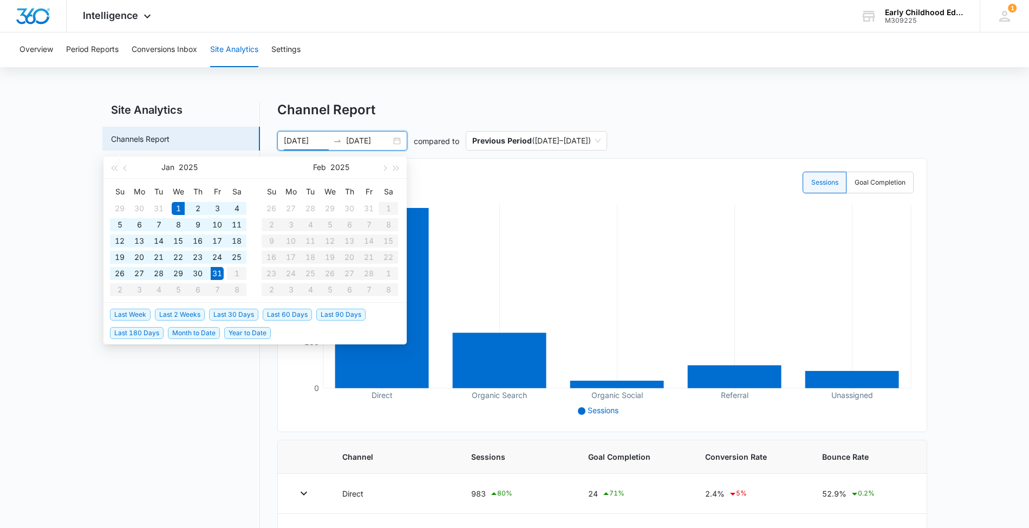
click at [452, 107] on div "Channel Report" at bounding box center [602, 110] width 650 height 16
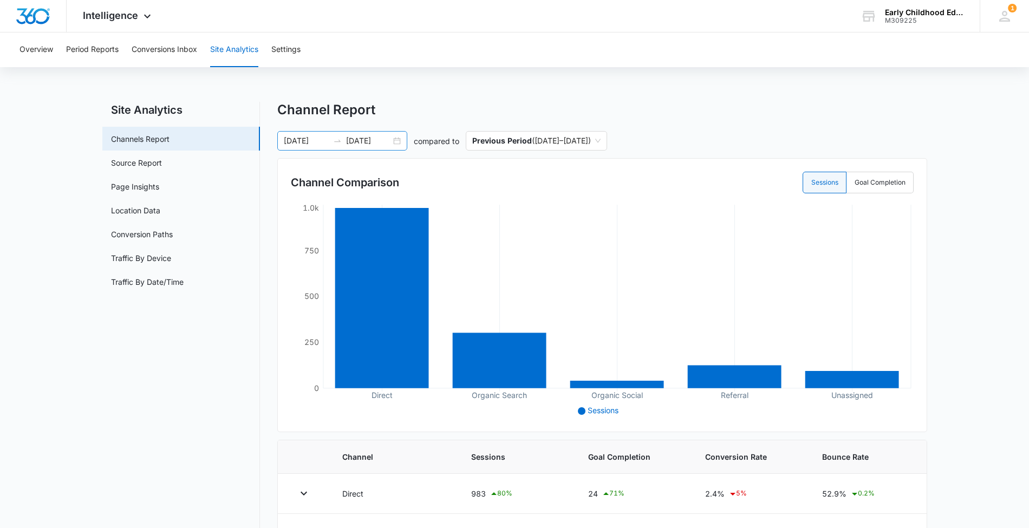
click at [295, 139] on input "[DATE]" at bounding box center [306, 141] width 45 height 12
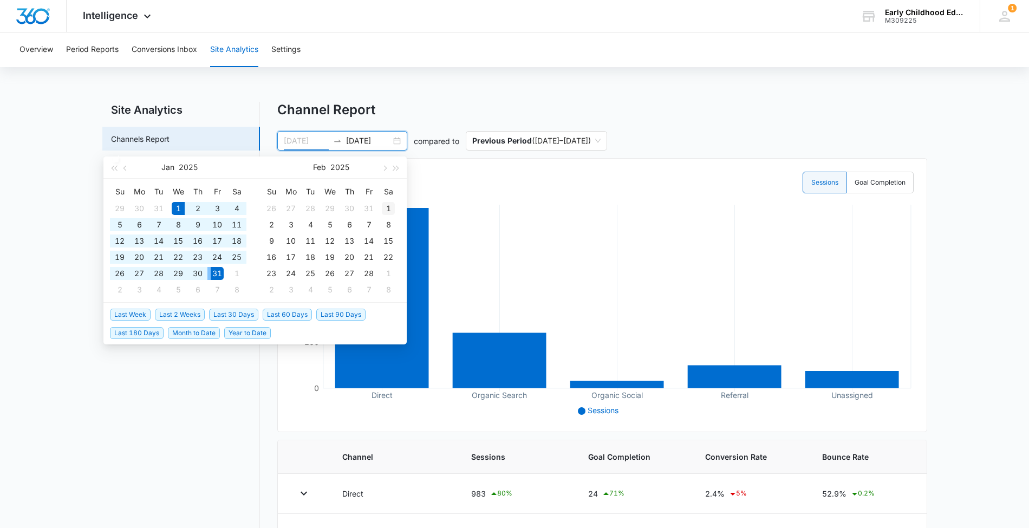
type input "[DATE]"
click at [389, 205] on div "1" at bounding box center [388, 208] width 13 height 13
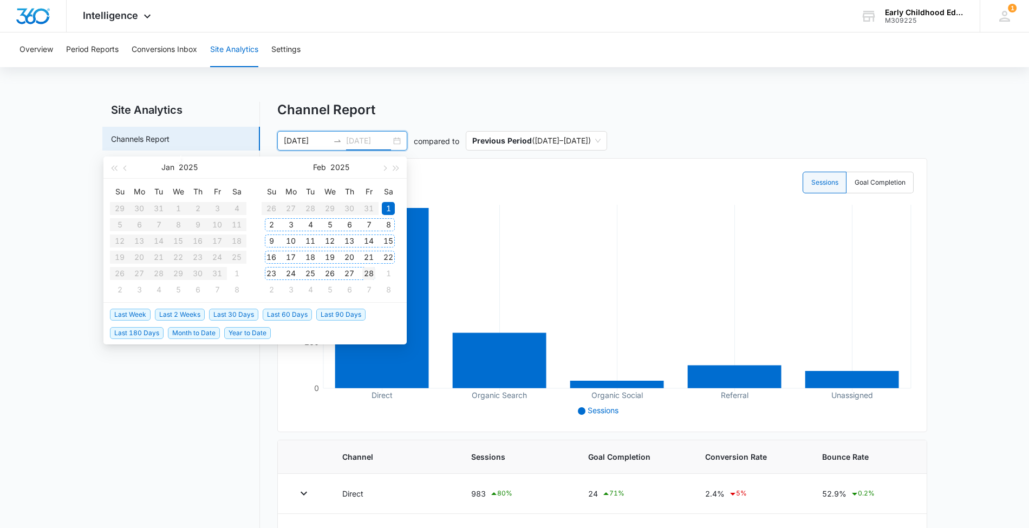
type input "[DATE]"
click at [373, 271] on div "28" at bounding box center [368, 273] width 13 height 13
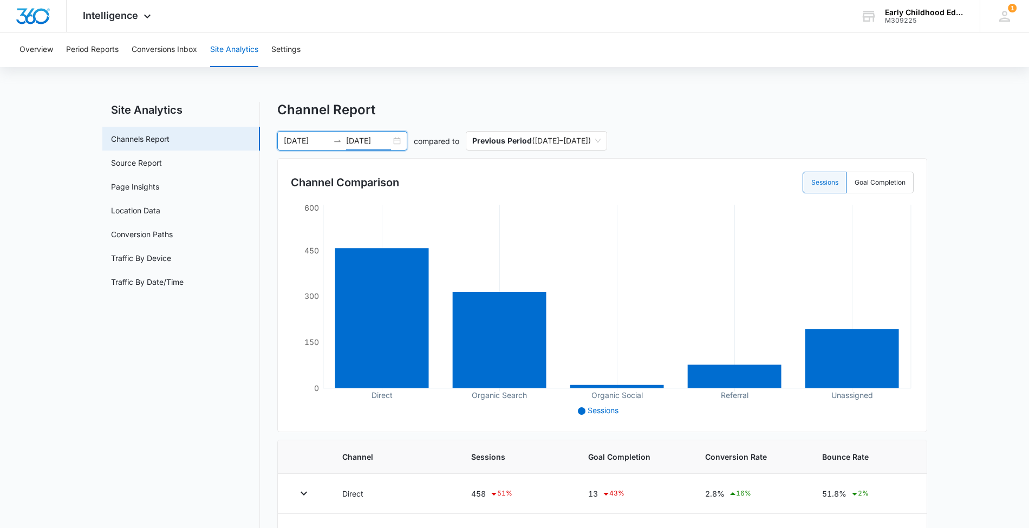
click at [311, 141] on input "[DATE]" at bounding box center [306, 141] width 45 height 12
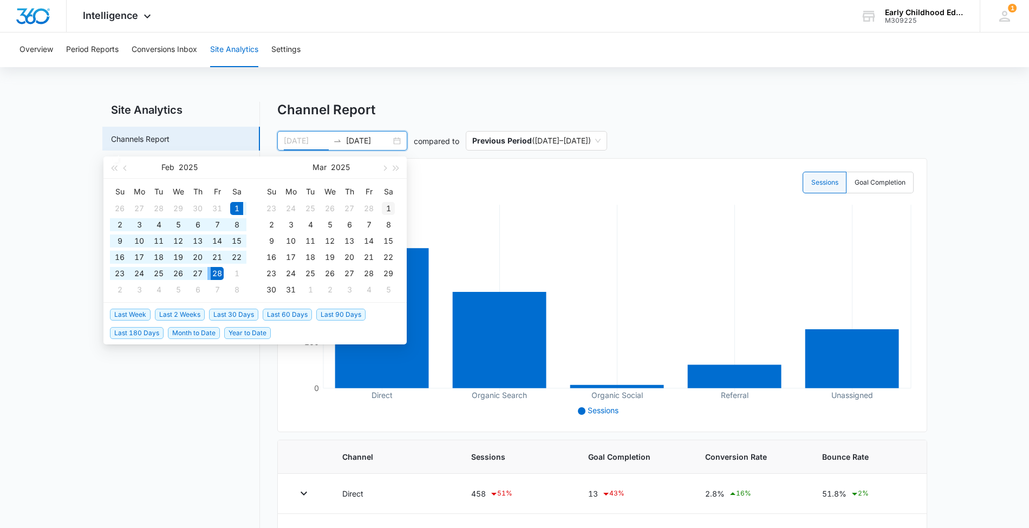
type input "[DATE]"
click at [386, 206] on div "1" at bounding box center [388, 208] width 13 height 13
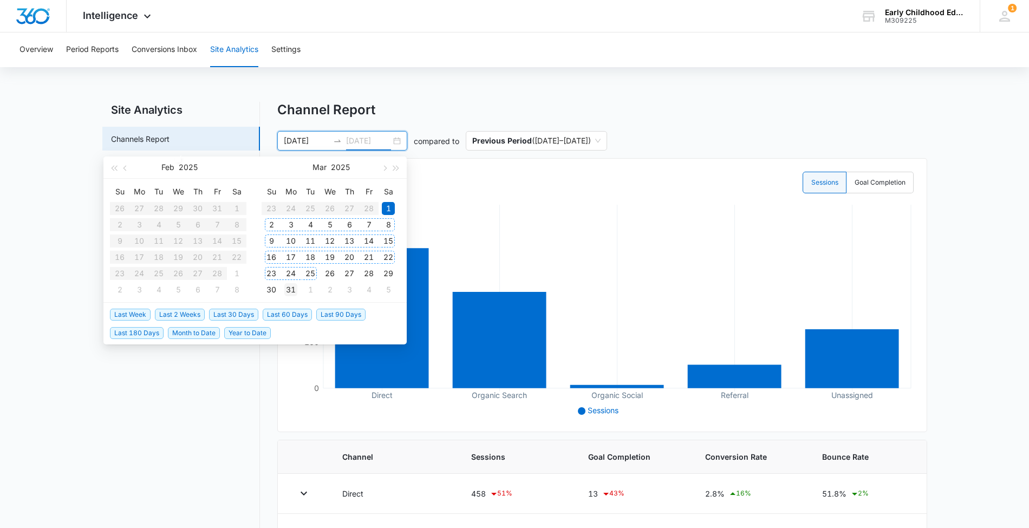
type input "[DATE]"
click at [289, 285] on div "31" at bounding box center [290, 289] width 13 height 13
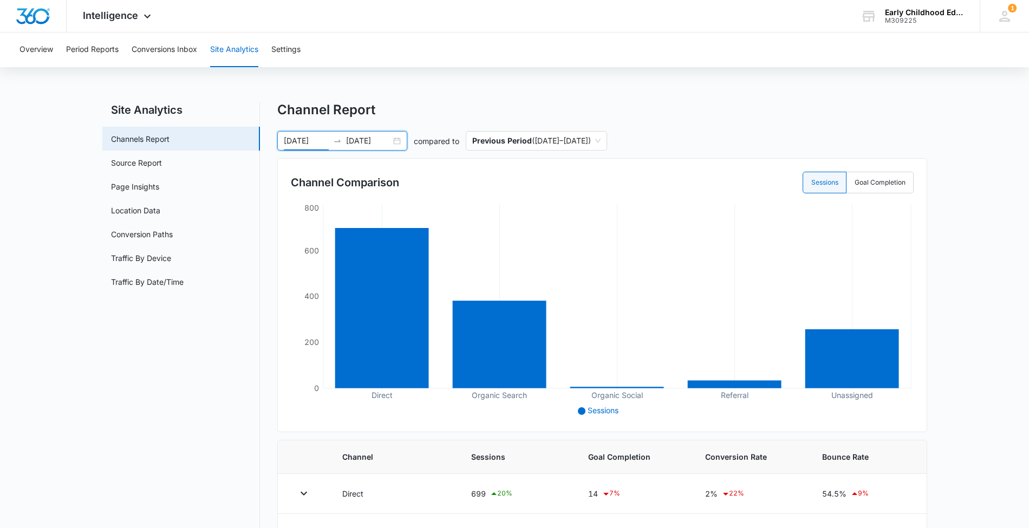
click at [288, 138] on input "[DATE]" at bounding box center [306, 141] width 45 height 12
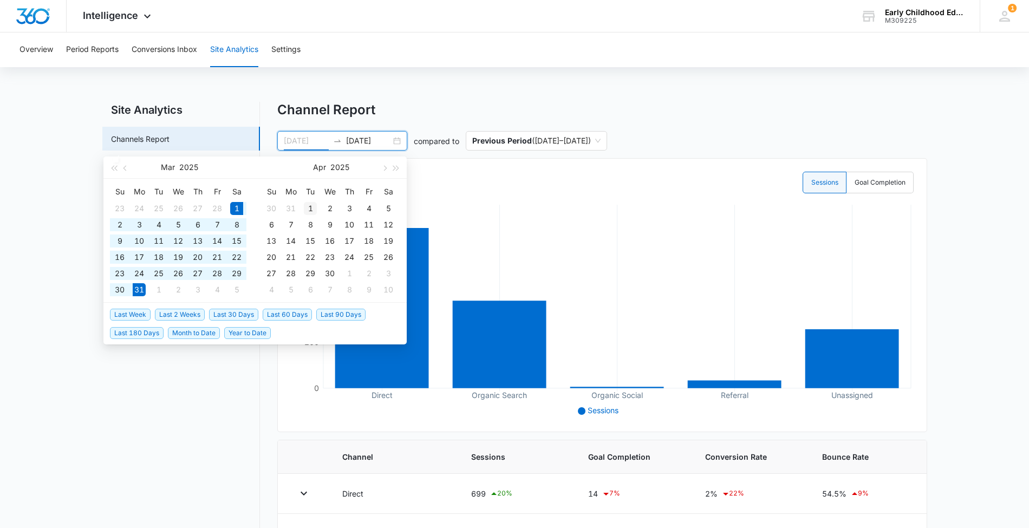
type input "[DATE]"
click at [307, 207] on div "1" at bounding box center [310, 208] width 13 height 13
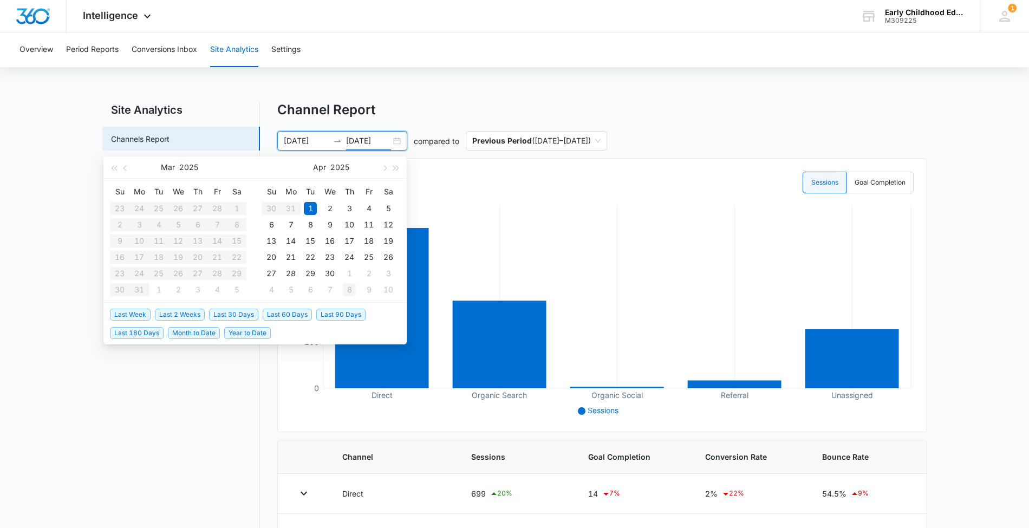
type input "[DATE]"
click at [330, 270] on div "30" at bounding box center [329, 273] width 13 height 13
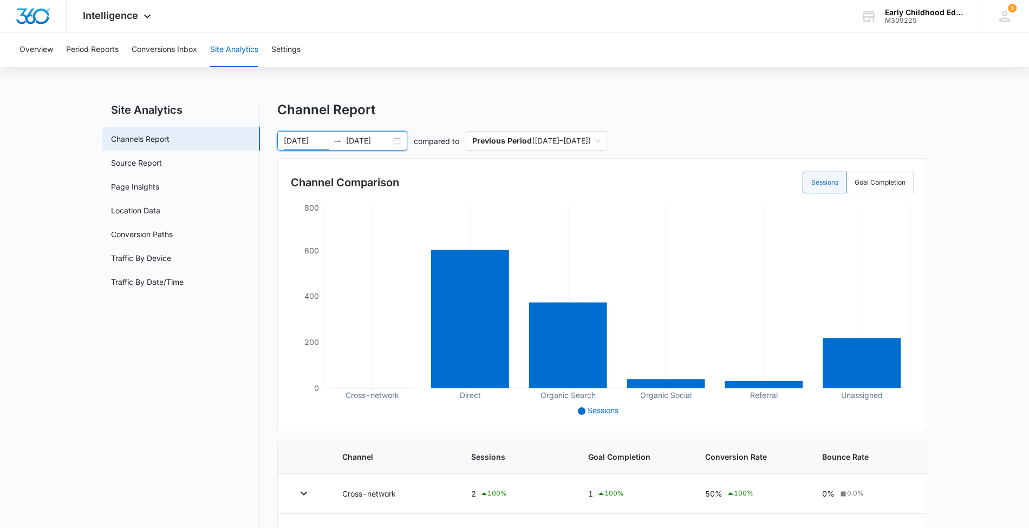
click at [302, 139] on input "[DATE]" at bounding box center [306, 141] width 45 height 12
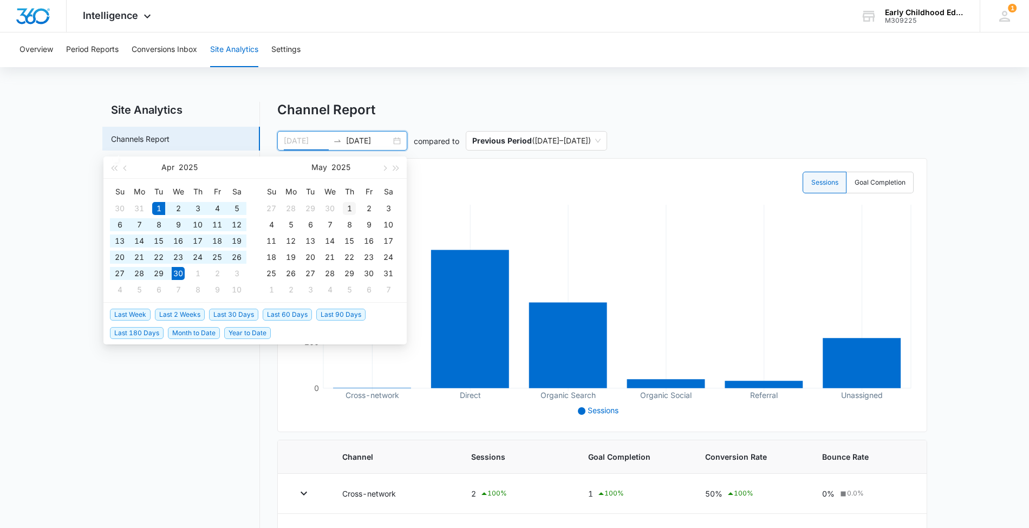
type input "[DATE]"
click at [347, 207] on div "1" at bounding box center [349, 208] width 13 height 13
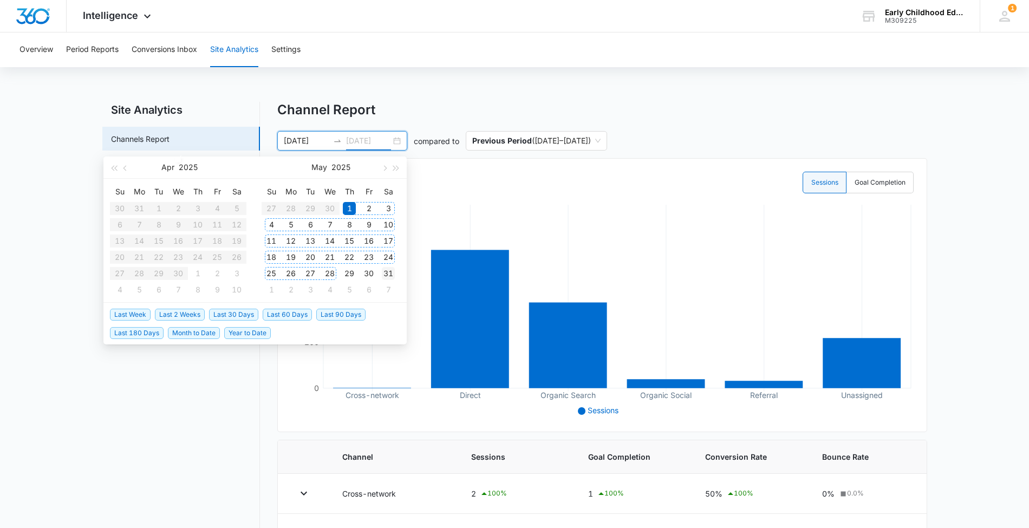
type input "[DATE]"
click at [394, 274] on div "31" at bounding box center [388, 273] width 13 height 13
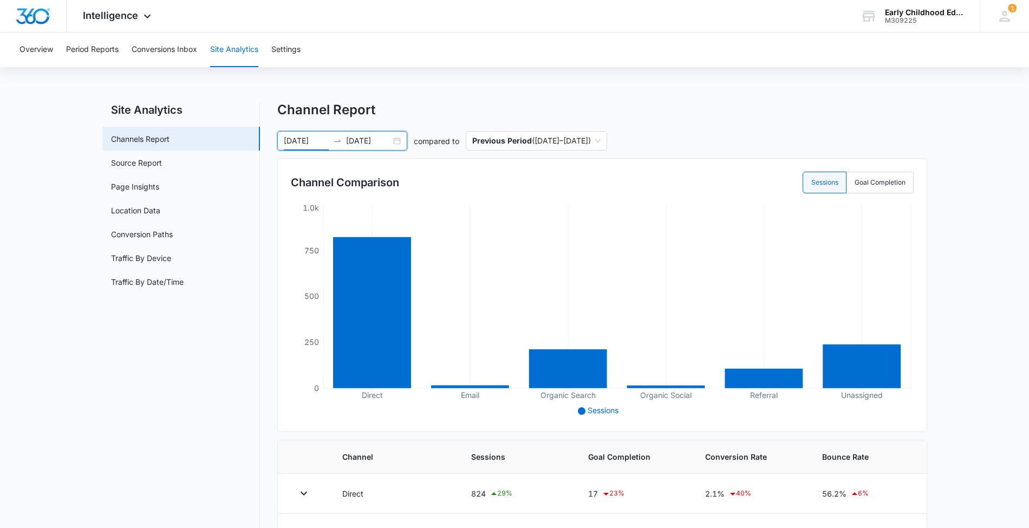
click at [304, 138] on input "[DATE]" at bounding box center [306, 141] width 45 height 12
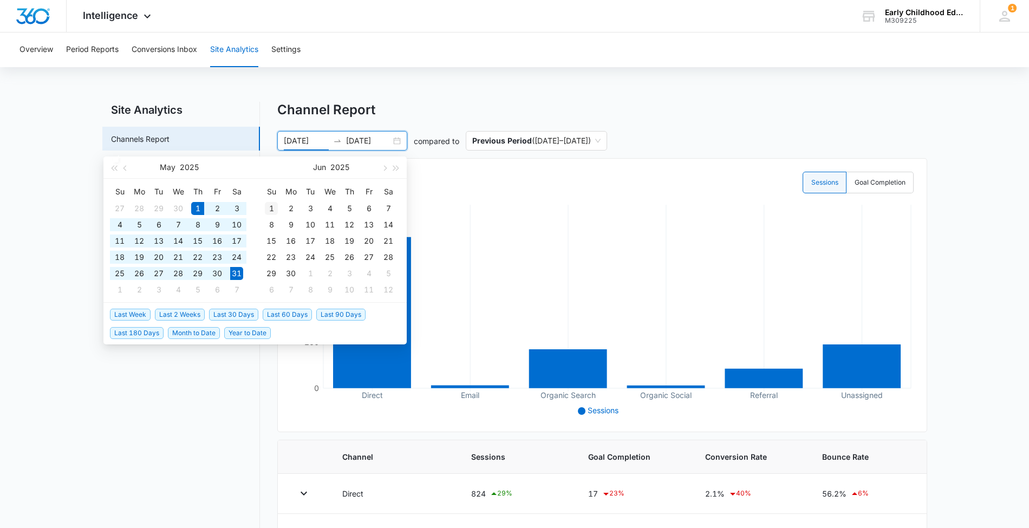
type input "[DATE]"
click at [269, 209] on div "1" at bounding box center [271, 208] width 13 height 13
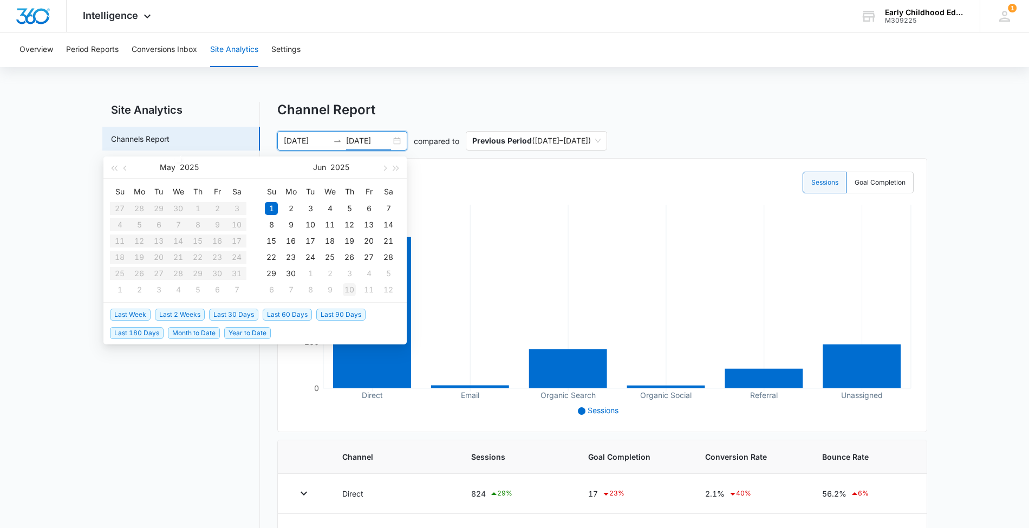
type input "[DATE]"
click at [294, 270] on div "30" at bounding box center [290, 273] width 13 height 13
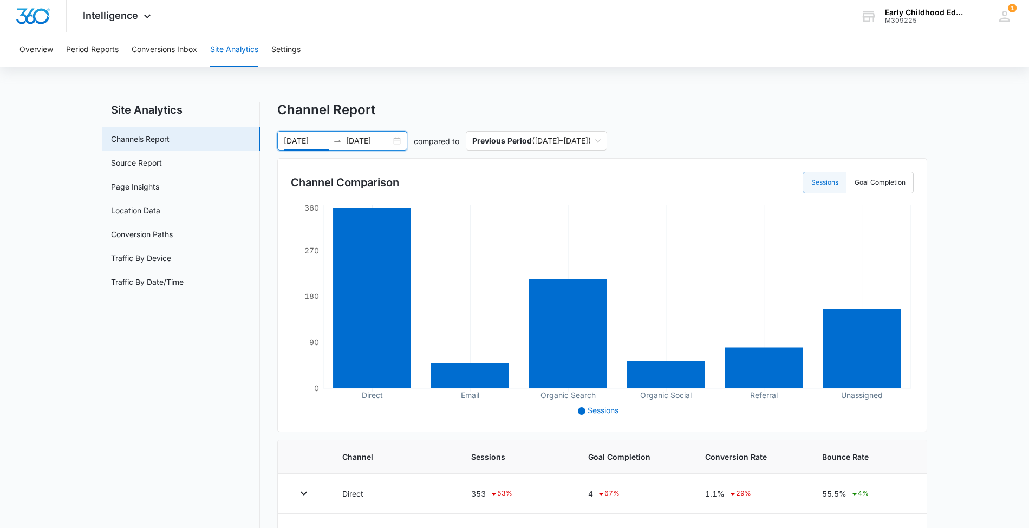
click at [302, 139] on input "[DATE]" at bounding box center [306, 141] width 45 height 12
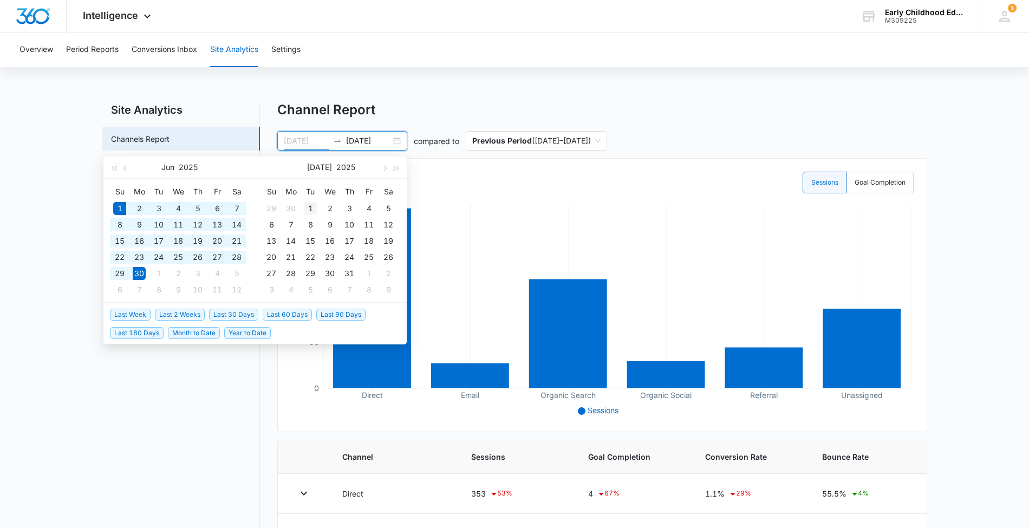
type input "[DATE]"
drag, startPoint x: 314, startPoint y: 206, endPoint x: 329, endPoint y: 198, distance: 17.2
click at [315, 206] on div "1" at bounding box center [310, 208] width 13 height 13
type input "[DATE]"
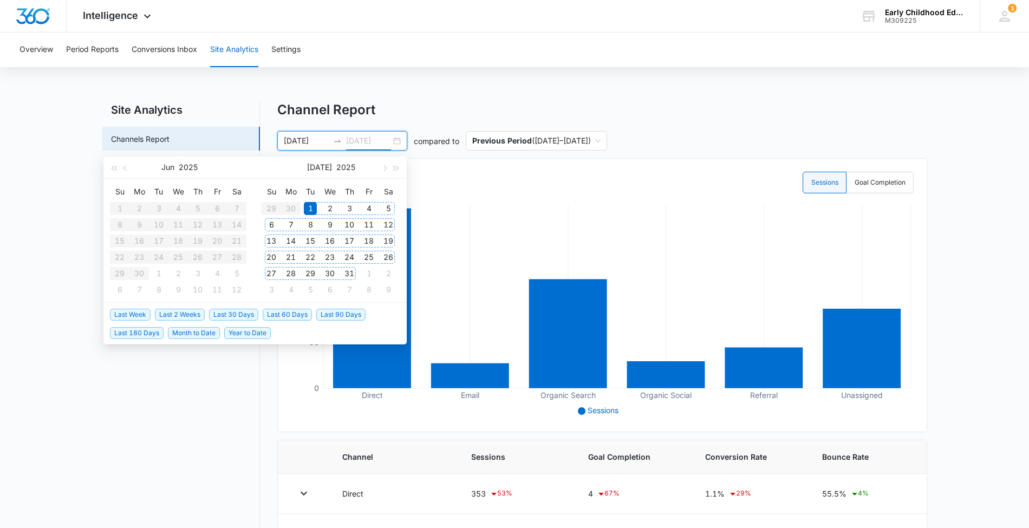
type input "[DATE]"
click at [352, 273] on div "31" at bounding box center [349, 273] width 13 height 13
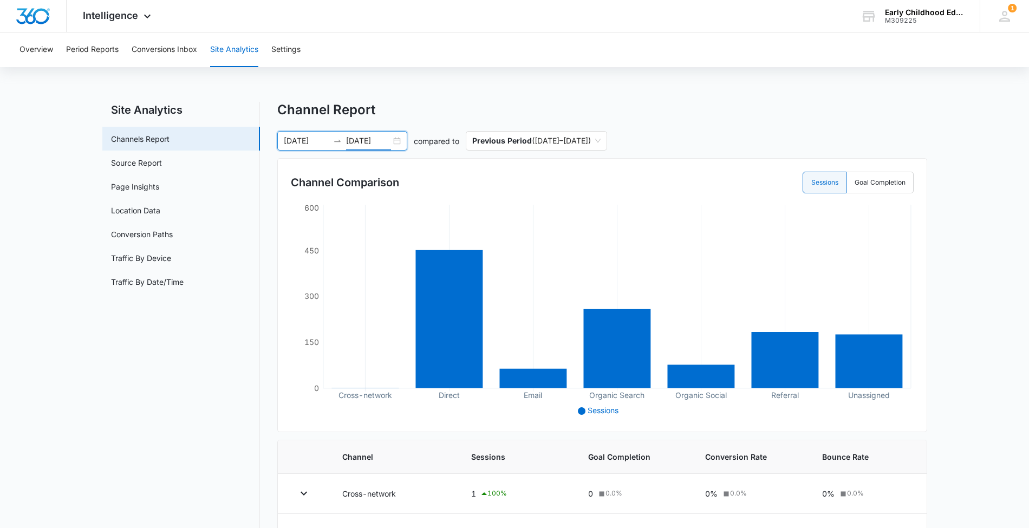
click at [306, 134] on div "[DATE] [DATE]" at bounding box center [342, 141] width 130 height 20
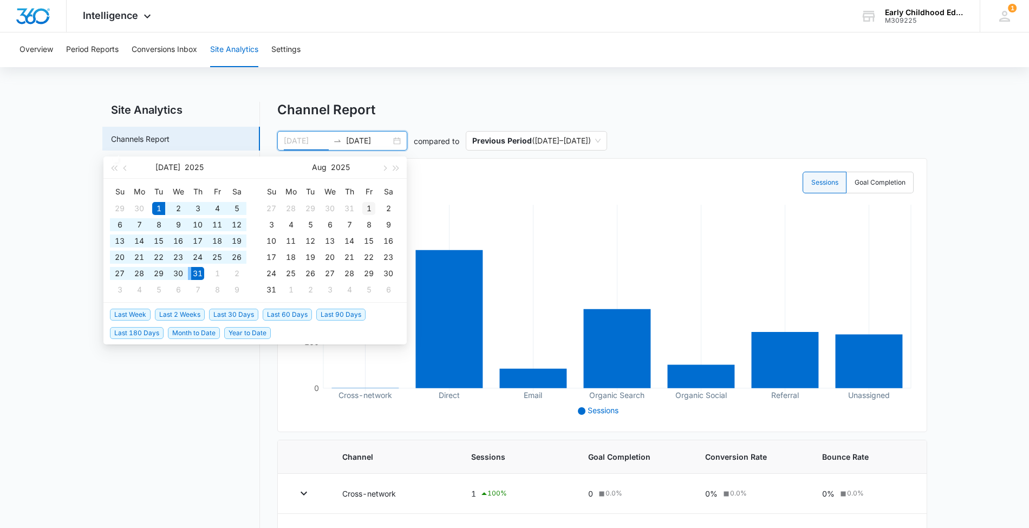
type input "[DATE]"
click at [369, 207] on div "1" at bounding box center [368, 208] width 13 height 13
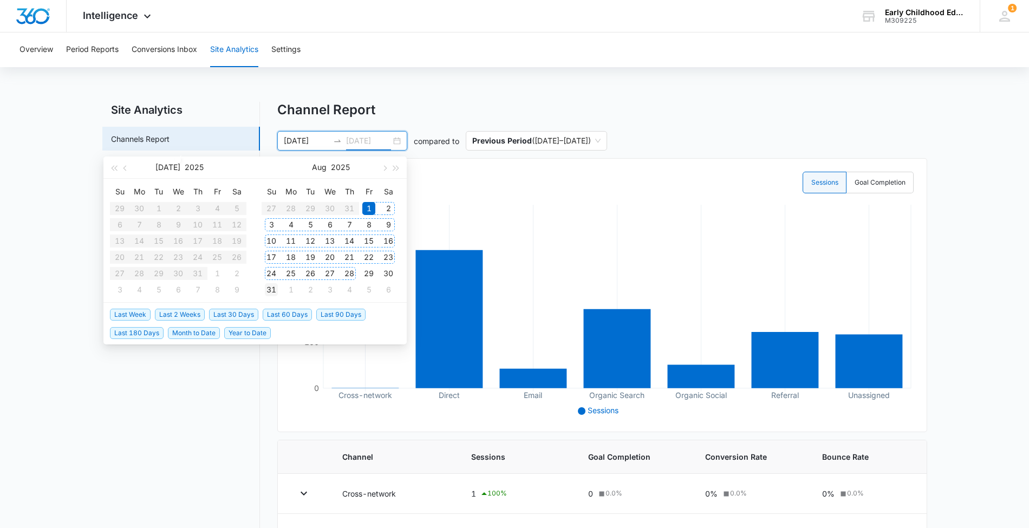
type input "[DATE]"
click at [275, 288] on div "31" at bounding box center [271, 289] width 13 height 13
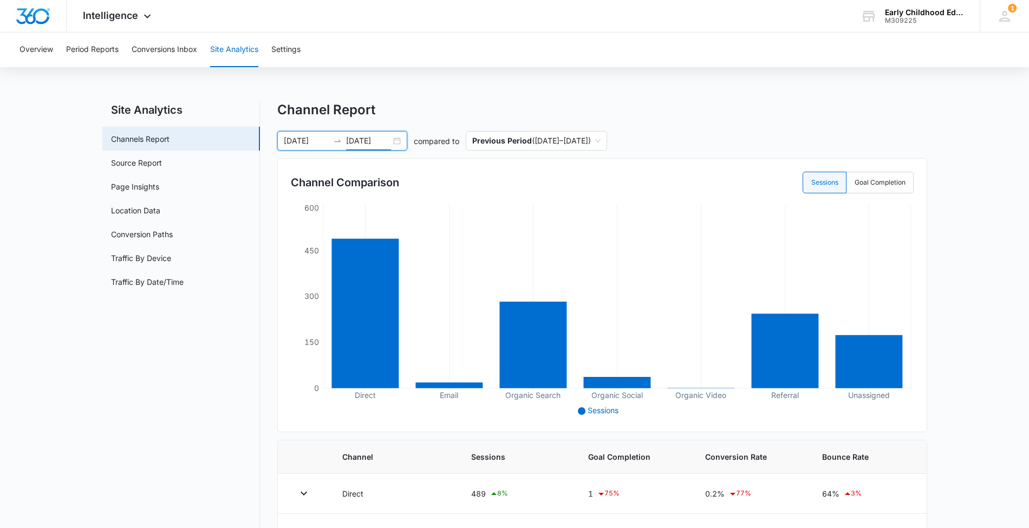
click at [303, 141] on input "[DATE]" at bounding box center [306, 141] width 45 height 12
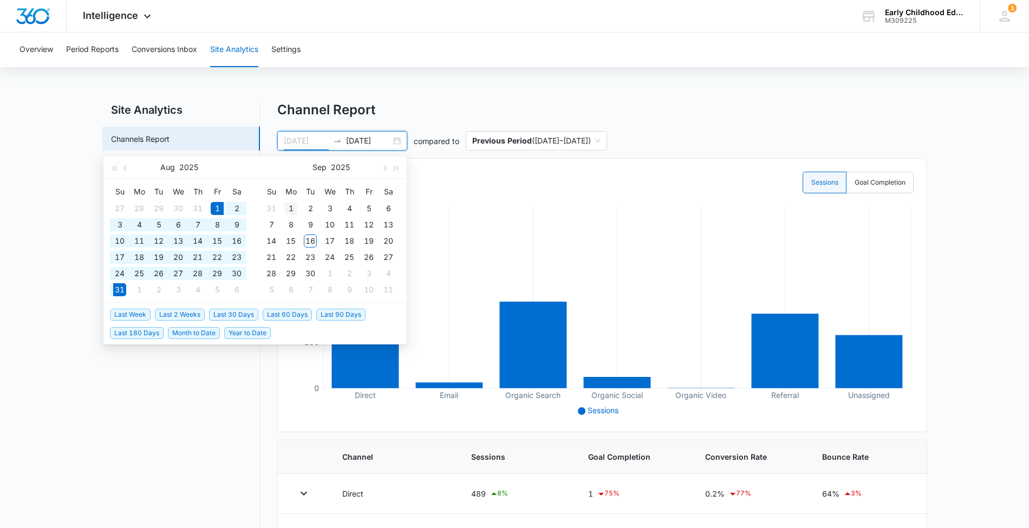
type input "[DATE]"
click at [289, 211] on div "1" at bounding box center [290, 208] width 13 height 13
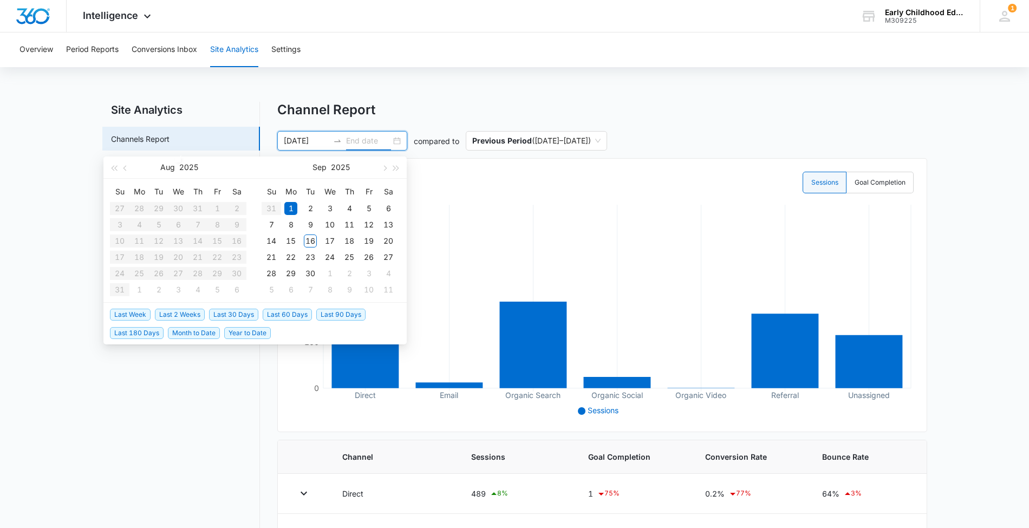
type input "[DATE]"
click at [350, 131] on div "Channel Report [DATE] [DATE] compared to Previous Period ( [DATE] – [DATE] ) [D…" at bounding box center [602, 428] width 650 height 653
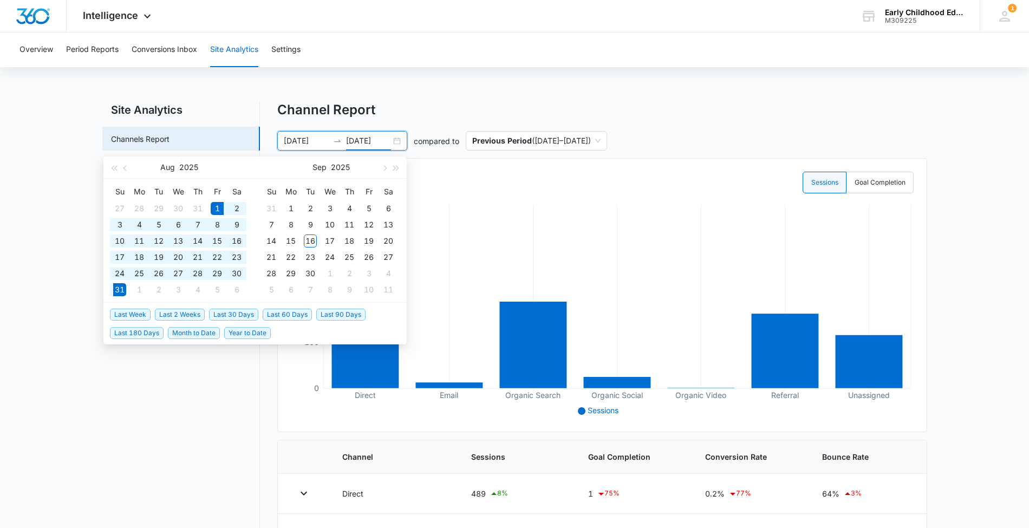
click at [362, 139] on input "[DATE]" at bounding box center [368, 141] width 45 height 12
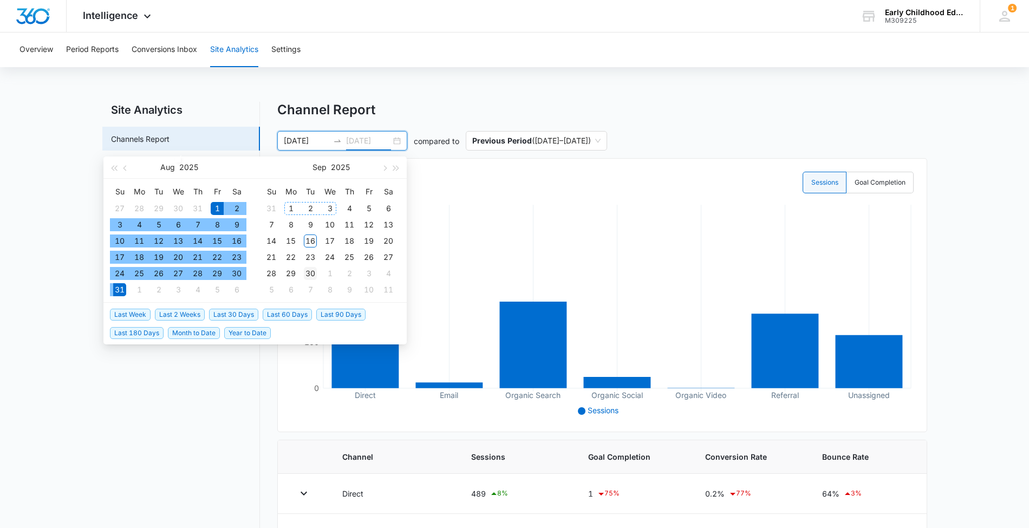
type input "[DATE]"
click at [308, 271] on div "30" at bounding box center [310, 273] width 13 height 13
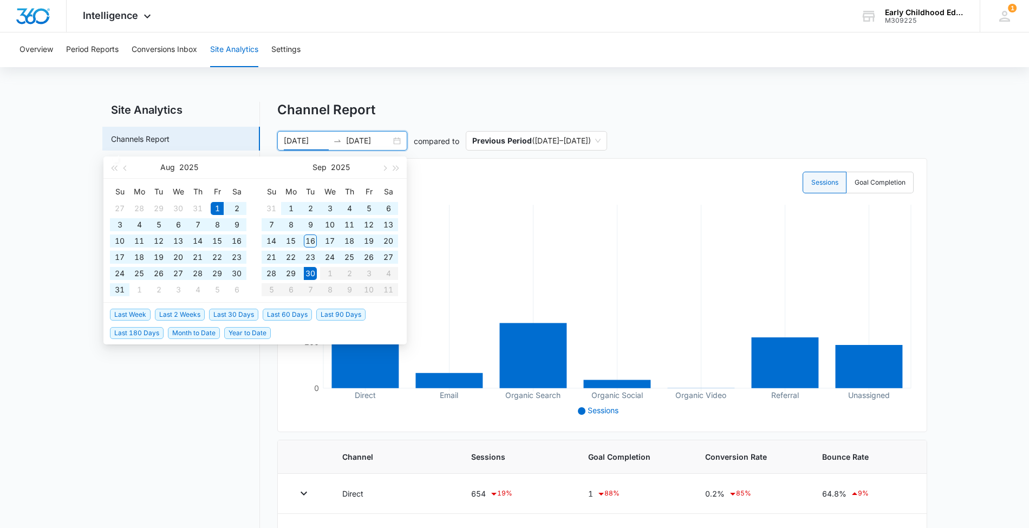
click at [321, 143] on input "[DATE]" at bounding box center [306, 141] width 45 height 12
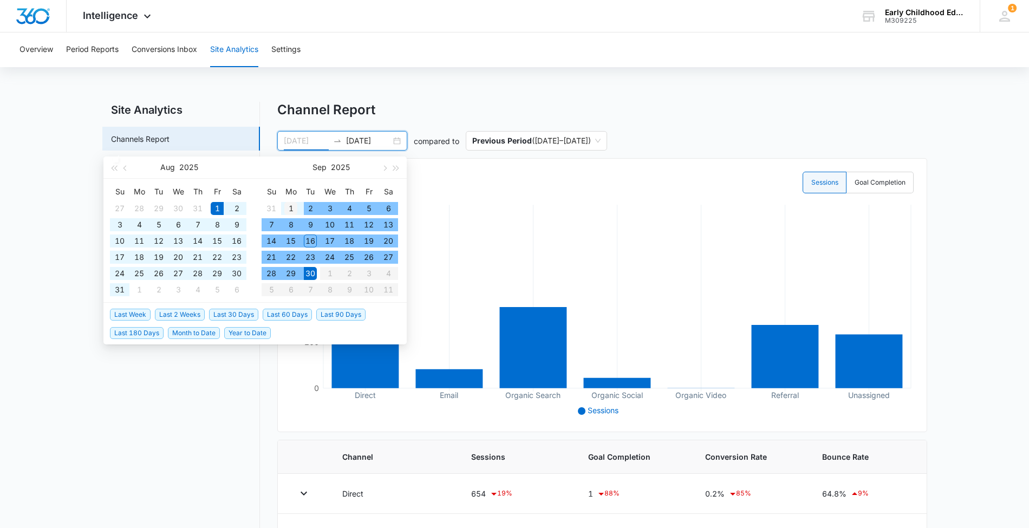
type input "[DATE]"
click at [296, 207] on div "1" at bounding box center [290, 208] width 13 height 13
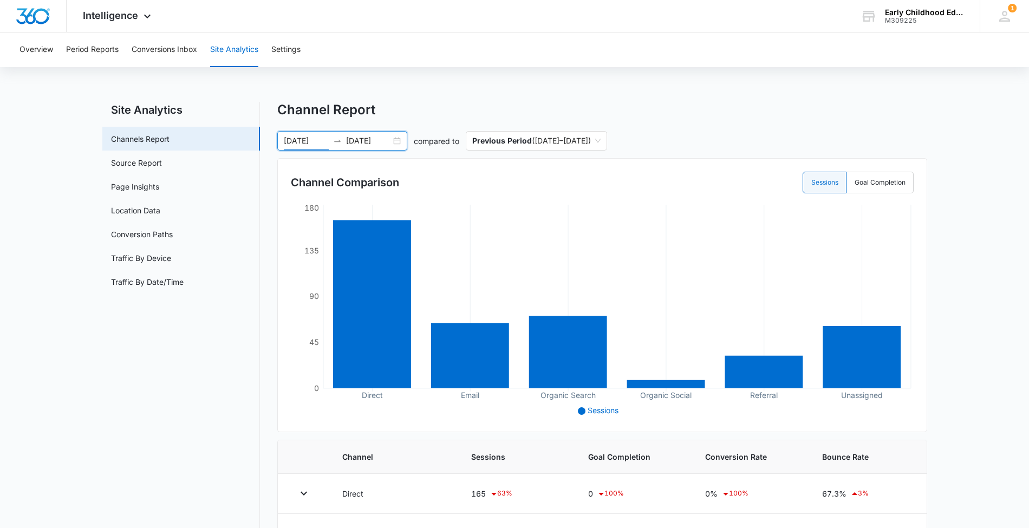
click at [374, 137] on input "[DATE]" at bounding box center [368, 141] width 45 height 12
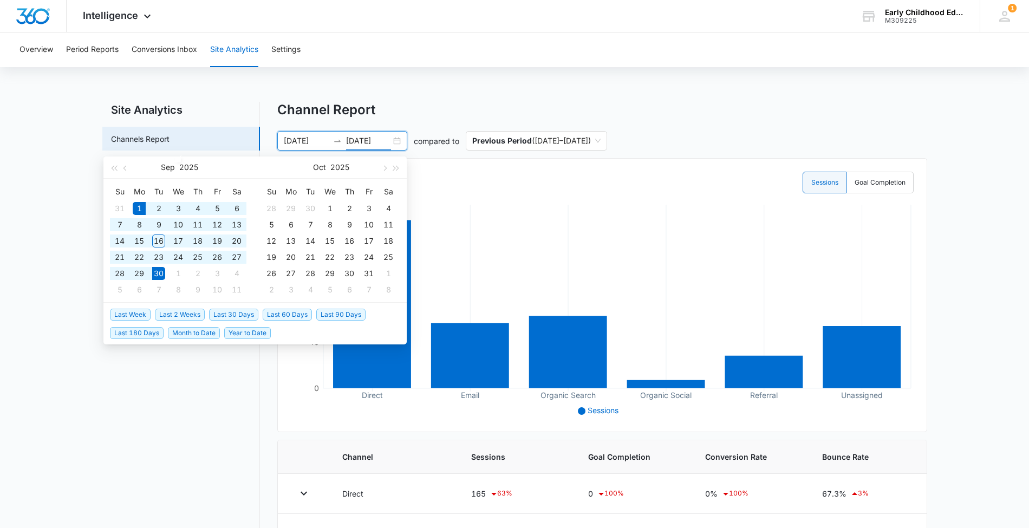
click at [484, 107] on div "Channel Report" at bounding box center [602, 110] width 650 height 16
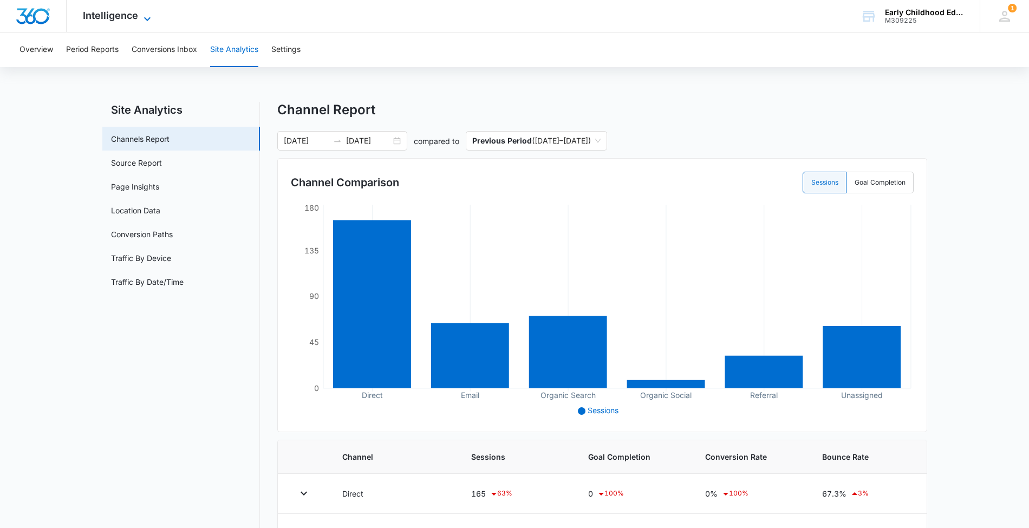
click at [129, 16] on span "Intelligence" at bounding box center [110, 15] width 55 height 11
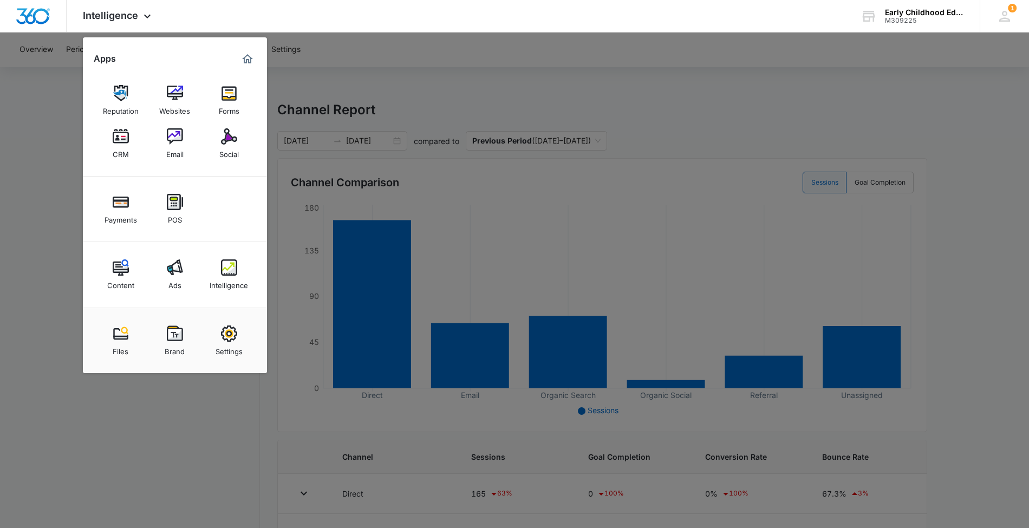
click at [645, 209] on div at bounding box center [514, 264] width 1029 height 528
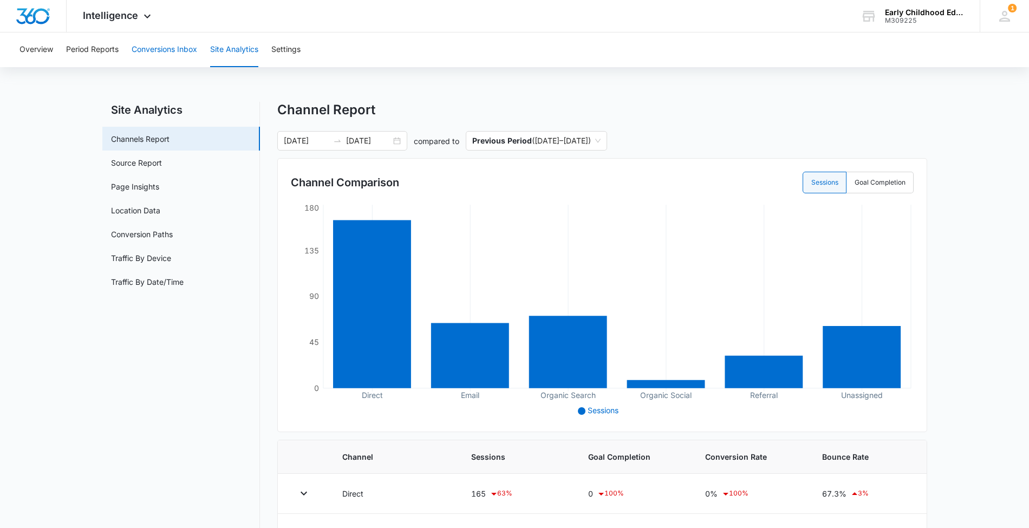
click at [185, 52] on button "Conversions Inbox" at bounding box center [165, 50] width 66 height 35
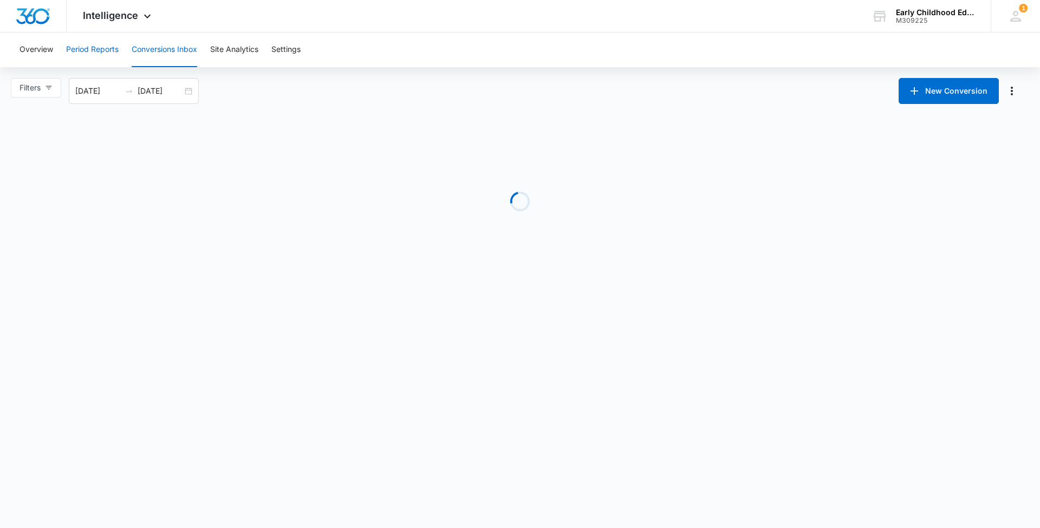
click at [86, 50] on button "Period Reports" at bounding box center [92, 50] width 53 height 35
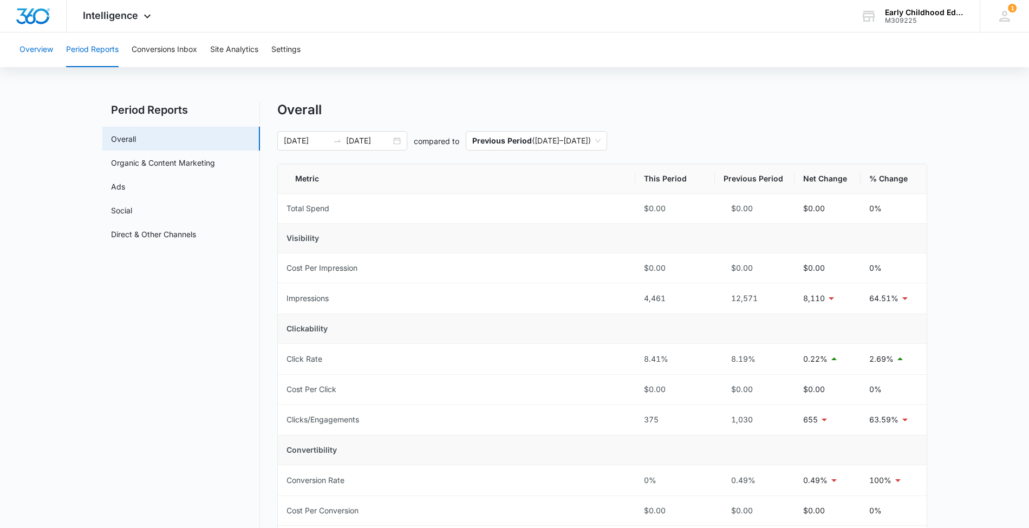
click at [48, 53] on button "Overview" at bounding box center [37, 50] width 34 height 35
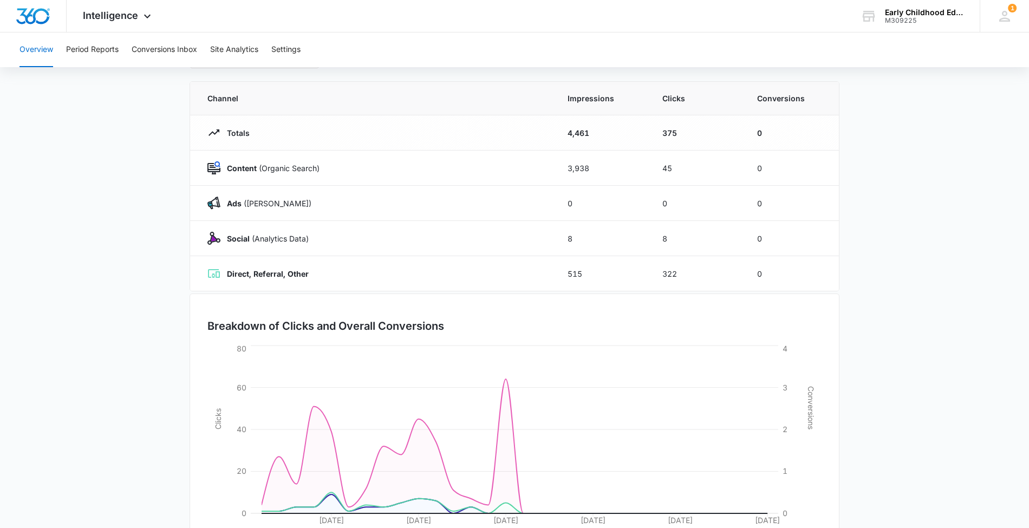
scroll to position [141, 0]
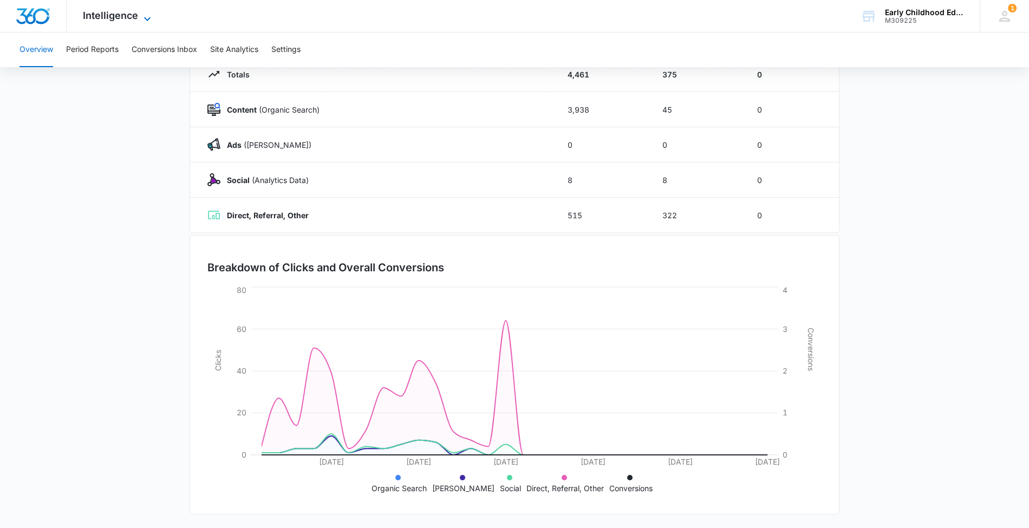
click at [93, 20] on span "Intelligence" at bounding box center [110, 15] width 55 height 11
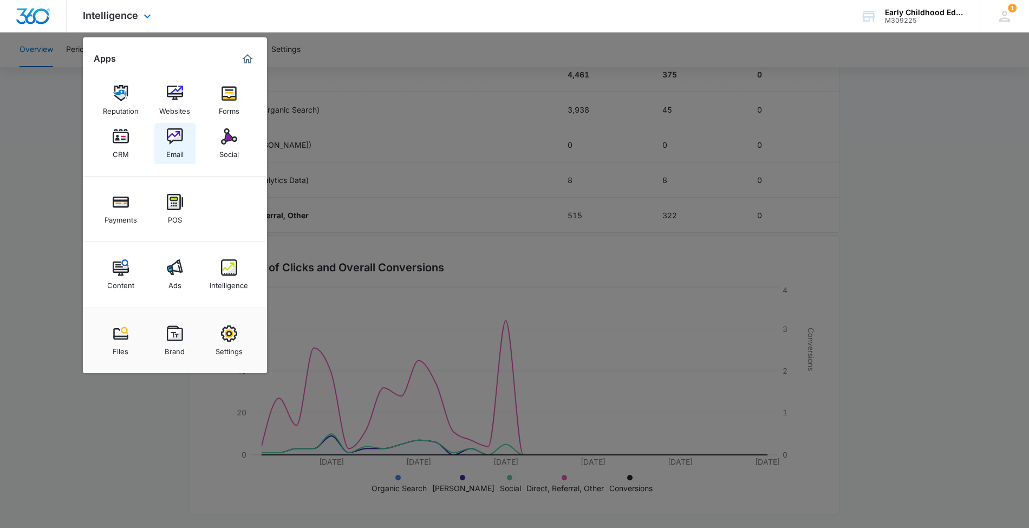
click at [173, 150] on div "Email" at bounding box center [174, 152] width 17 height 14
